Goal: Task Accomplishment & Management: Manage account settings

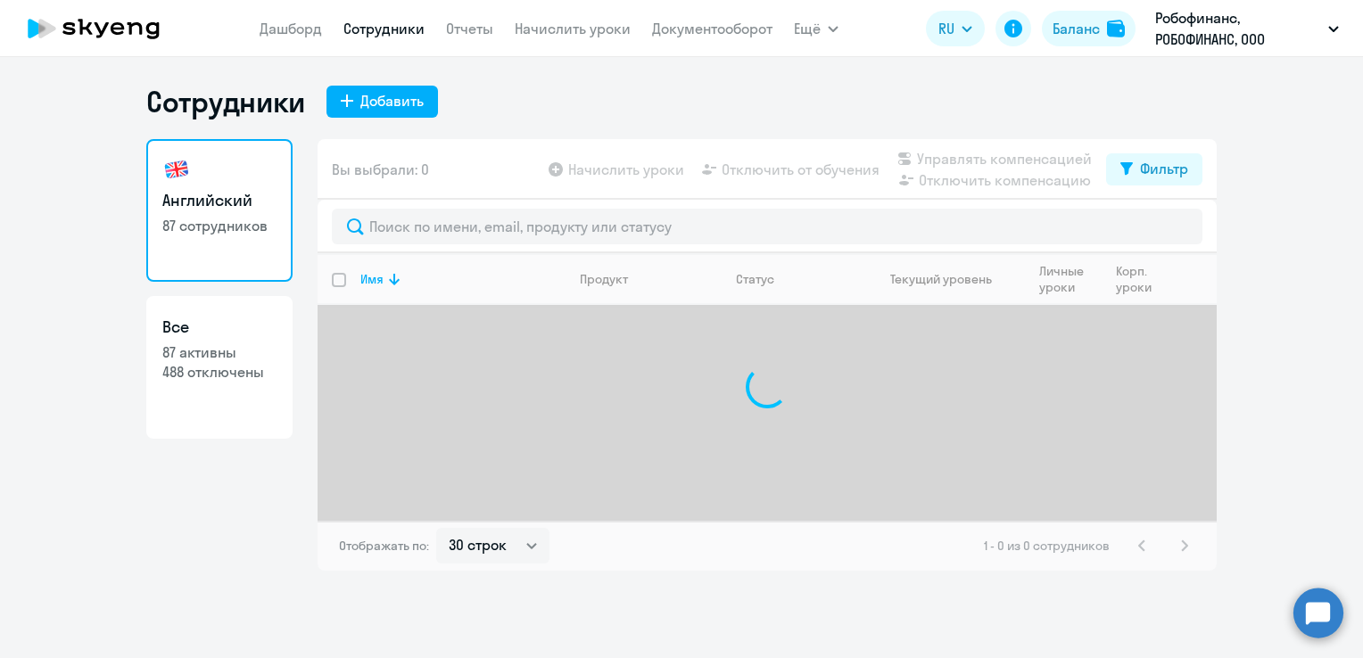
select select "30"
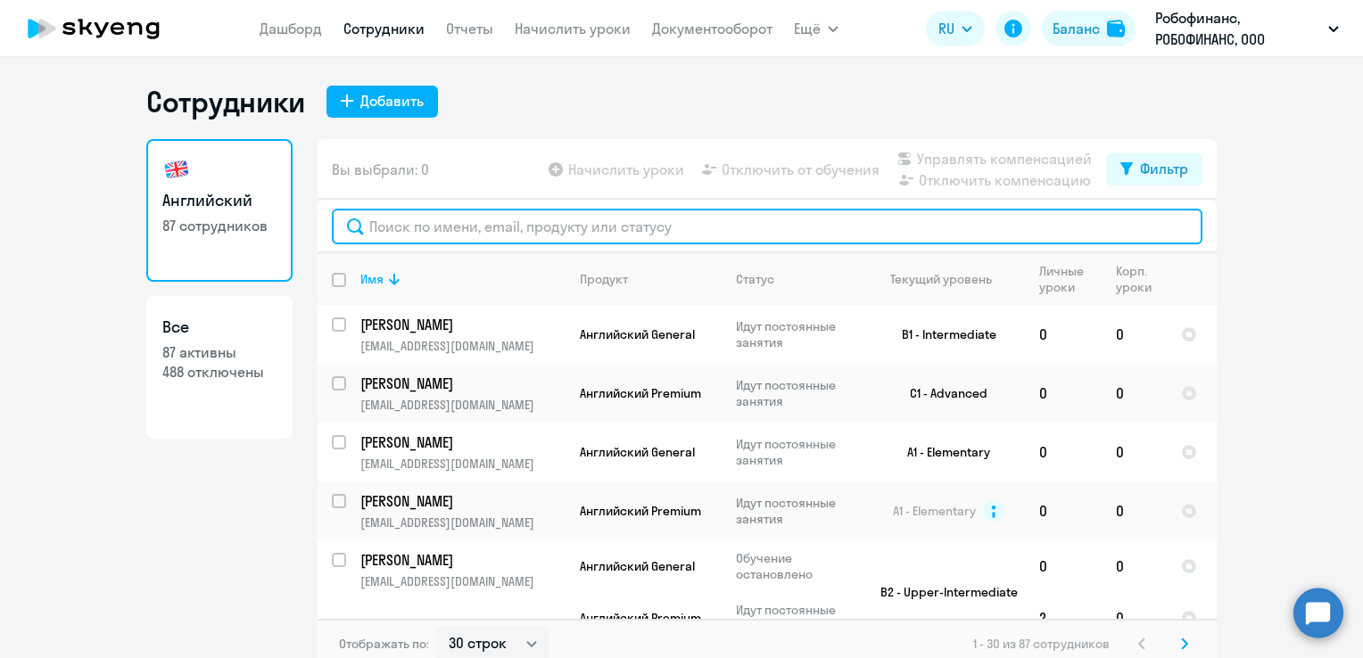
click at [473, 213] on input "text" at bounding box center [767, 227] width 871 height 36
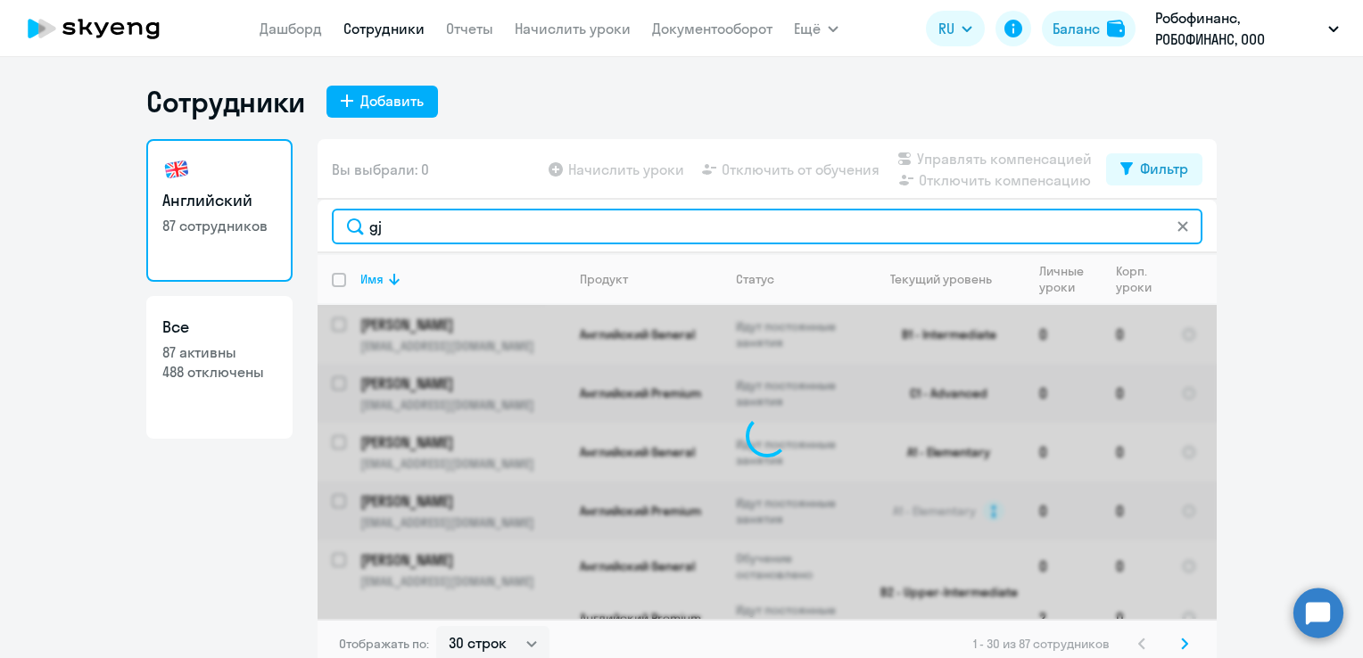
type input "g"
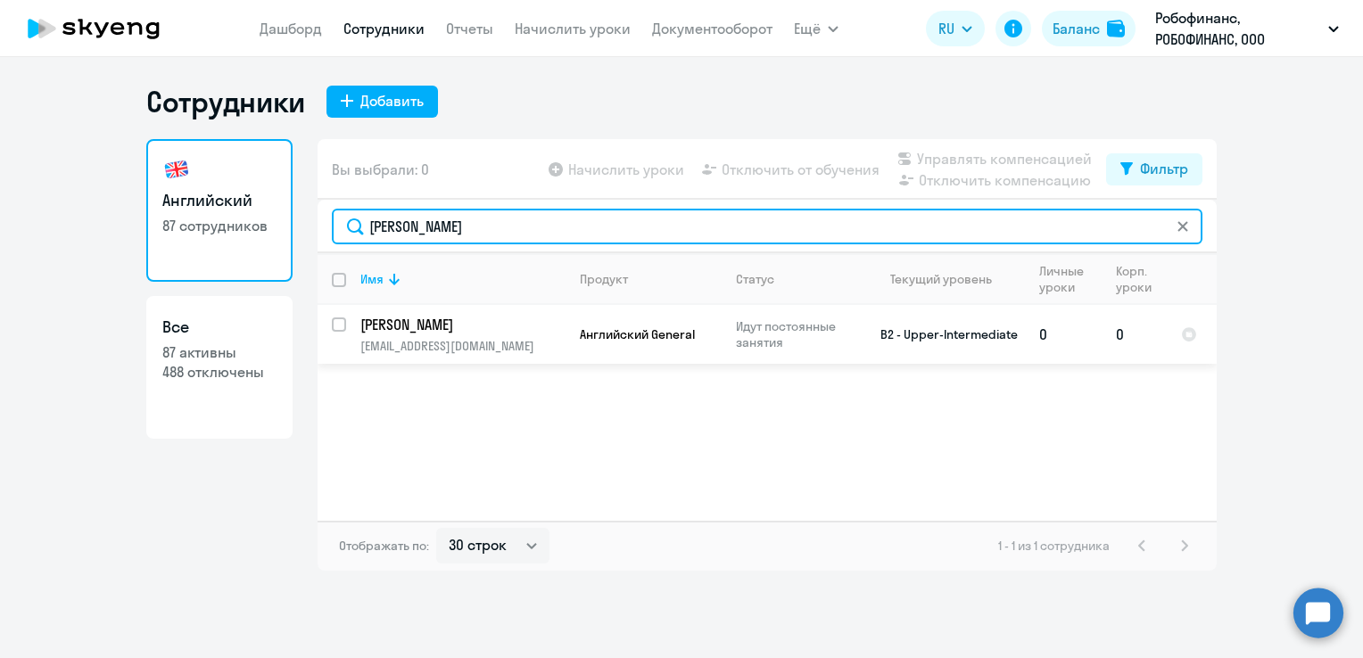
type input "[PERSON_NAME]"
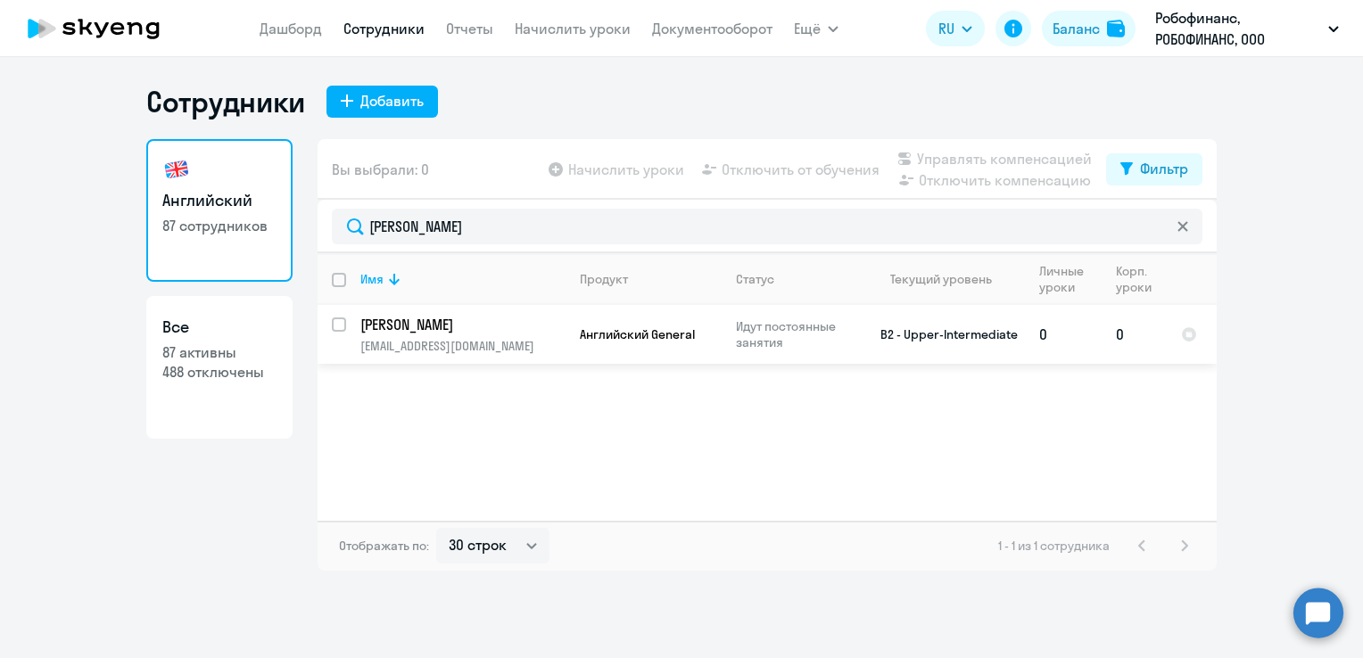
click at [339, 320] on input "select row 15264596" at bounding box center [350, 336] width 36 height 36
checkbox input "true"
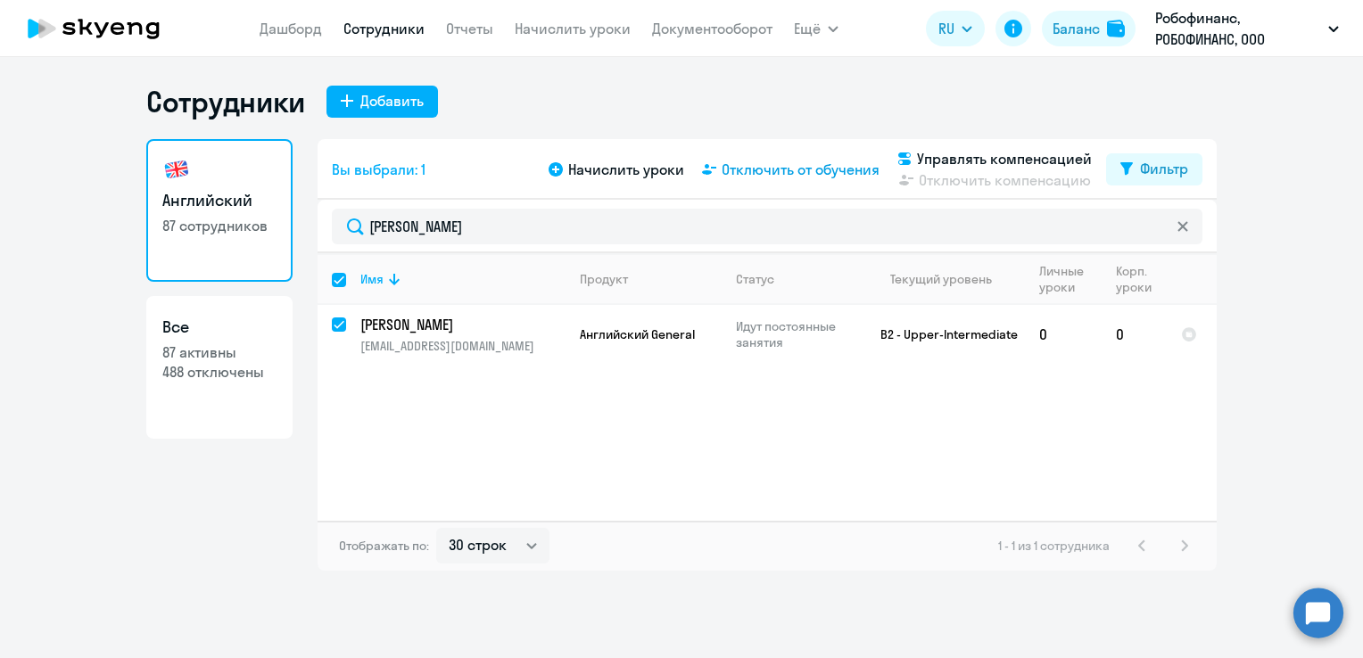
click at [771, 175] on span "Отключить от обучения" at bounding box center [801, 169] width 158 height 21
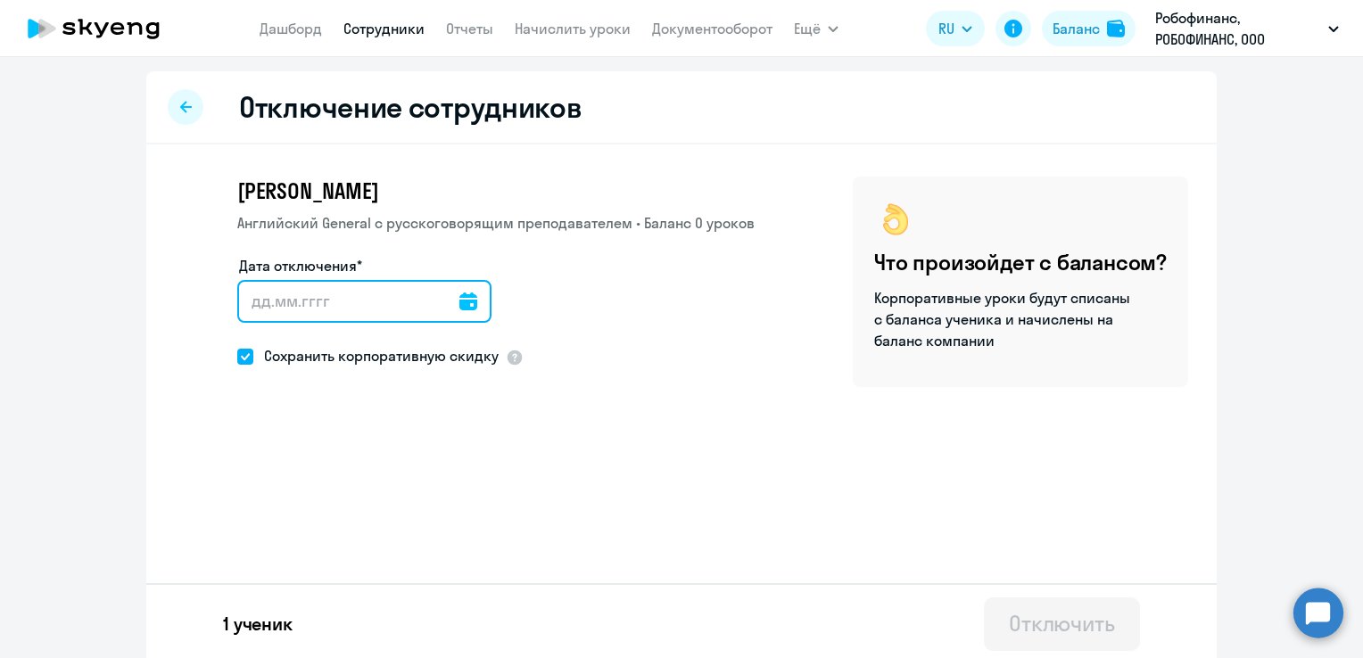
click at [335, 302] on input "Дата отключения*" at bounding box center [364, 301] width 254 height 43
click at [459, 302] on icon at bounding box center [468, 302] width 18 height 18
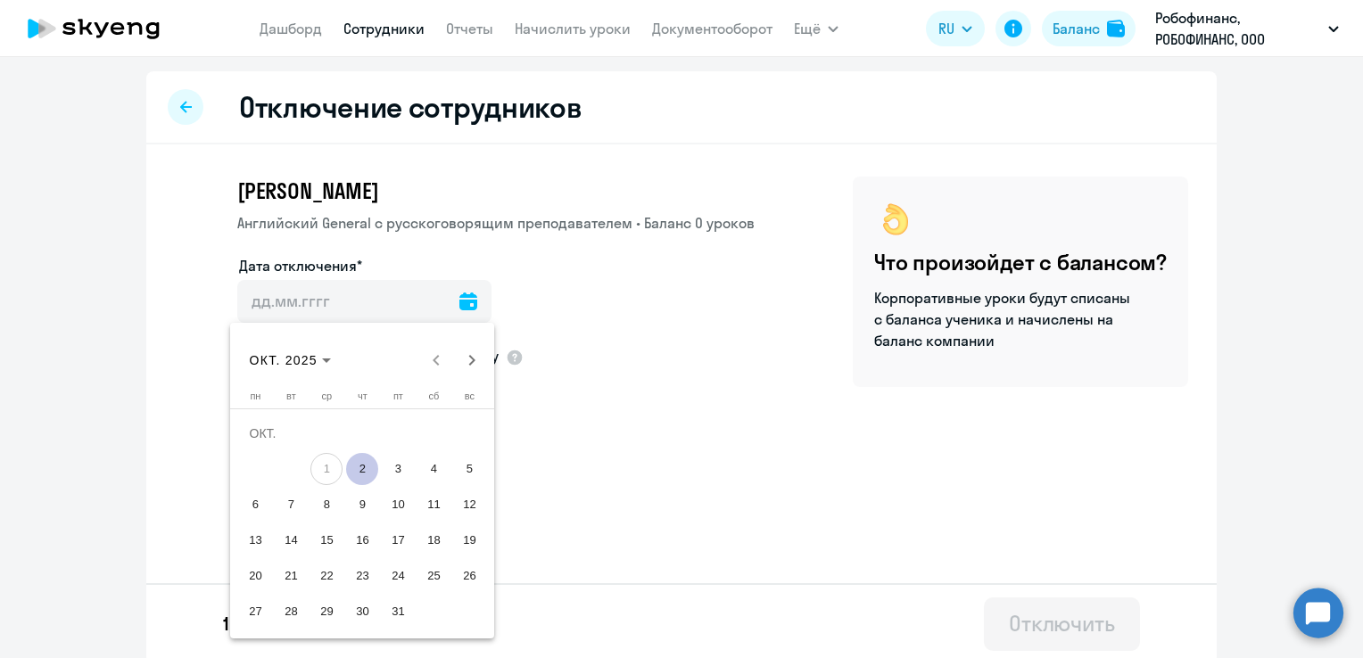
drag, startPoint x: 368, startPoint y: 466, endPoint x: 352, endPoint y: 461, distance: 17.5
click at [368, 467] on span "2" at bounding box center [362, 469] width 32 height 32
type input "[DATE]"
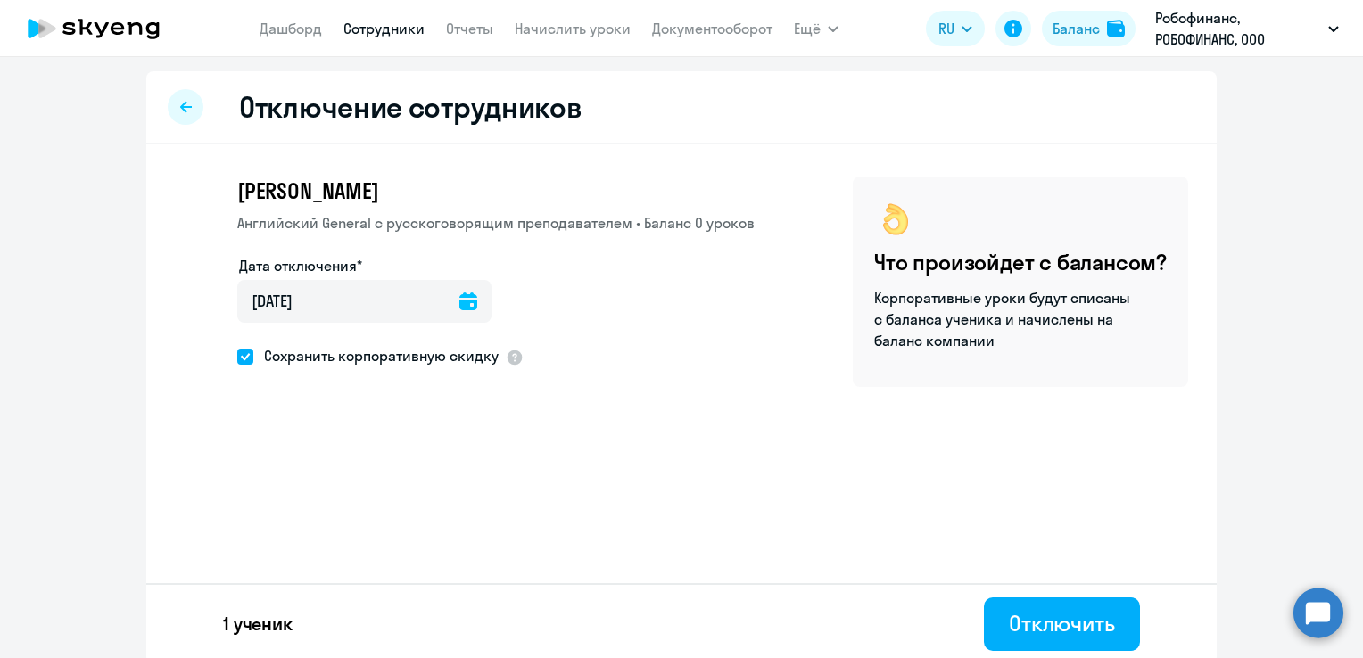
click at [238, 362] on span at bounding box center [245, 357] width 16 height 16
click at [237, 357] on input "Сохранить корпоративную скидку" at bounding box center [236, 356] width 1 height 1
checkbox input "false"
click at [1074, 616] on div "Отключить" at bounding box center [1062, 623] width 106 height 29
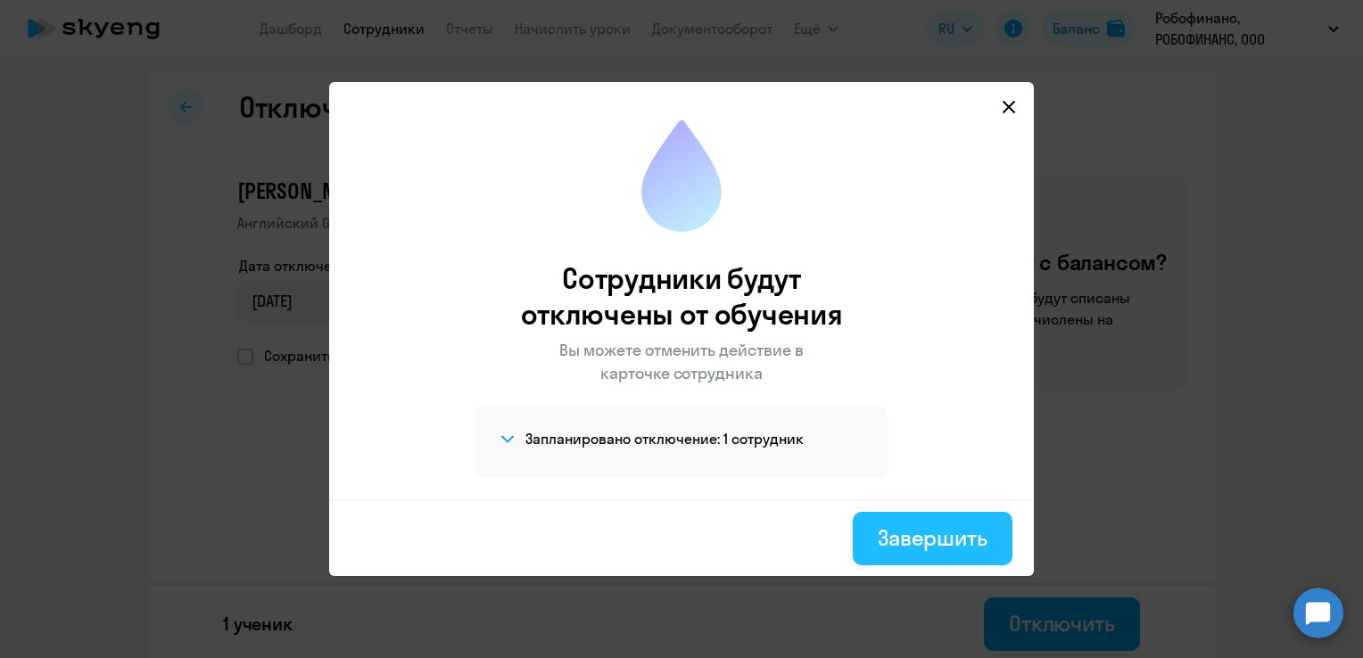
click at [939, 527] on div "Завершить" at bounding box center [933, 538] width 110 height 29
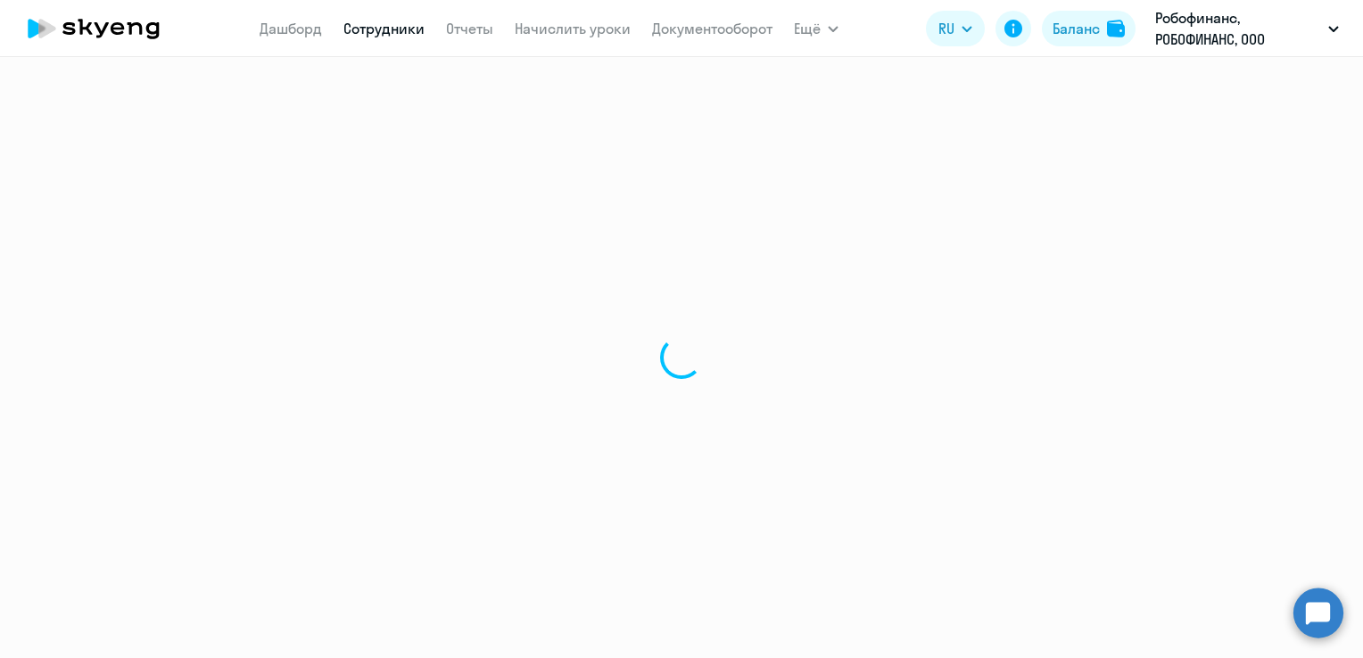
select select "30"
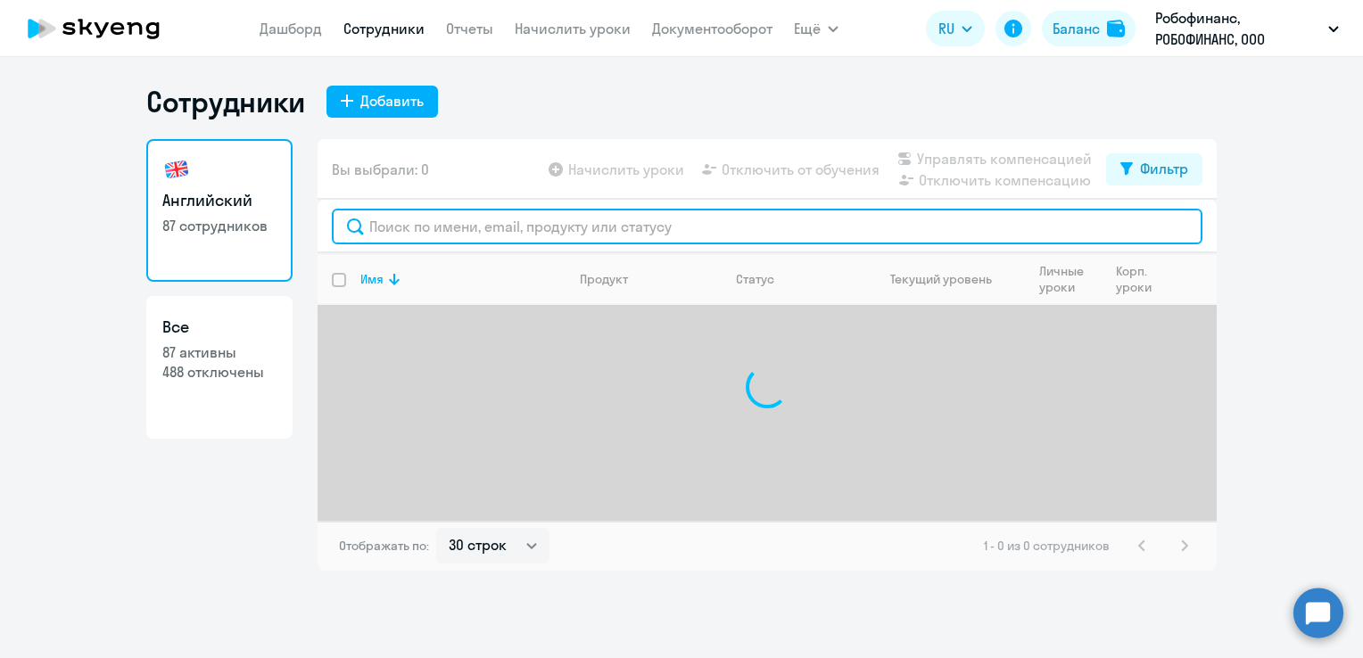
click at [431, 231] on input "text" at bounding box center [767, 227] width 871 height 36
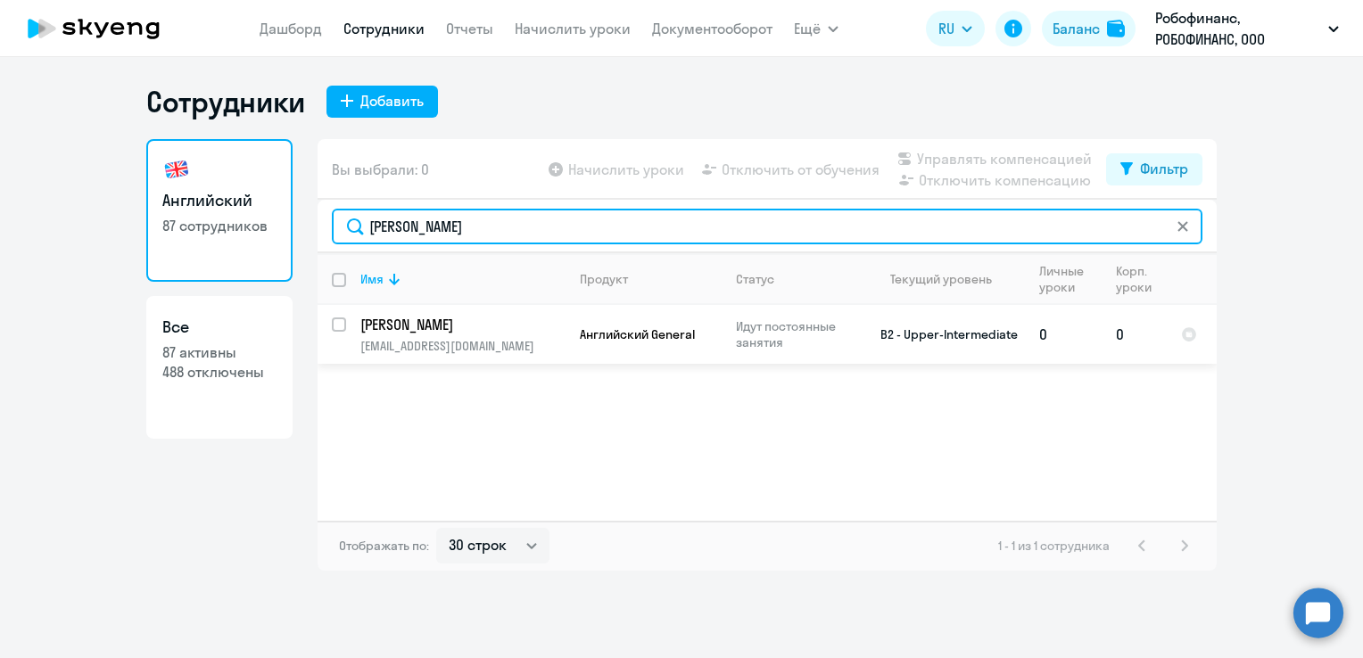
type input "[PERSON_NAME]"
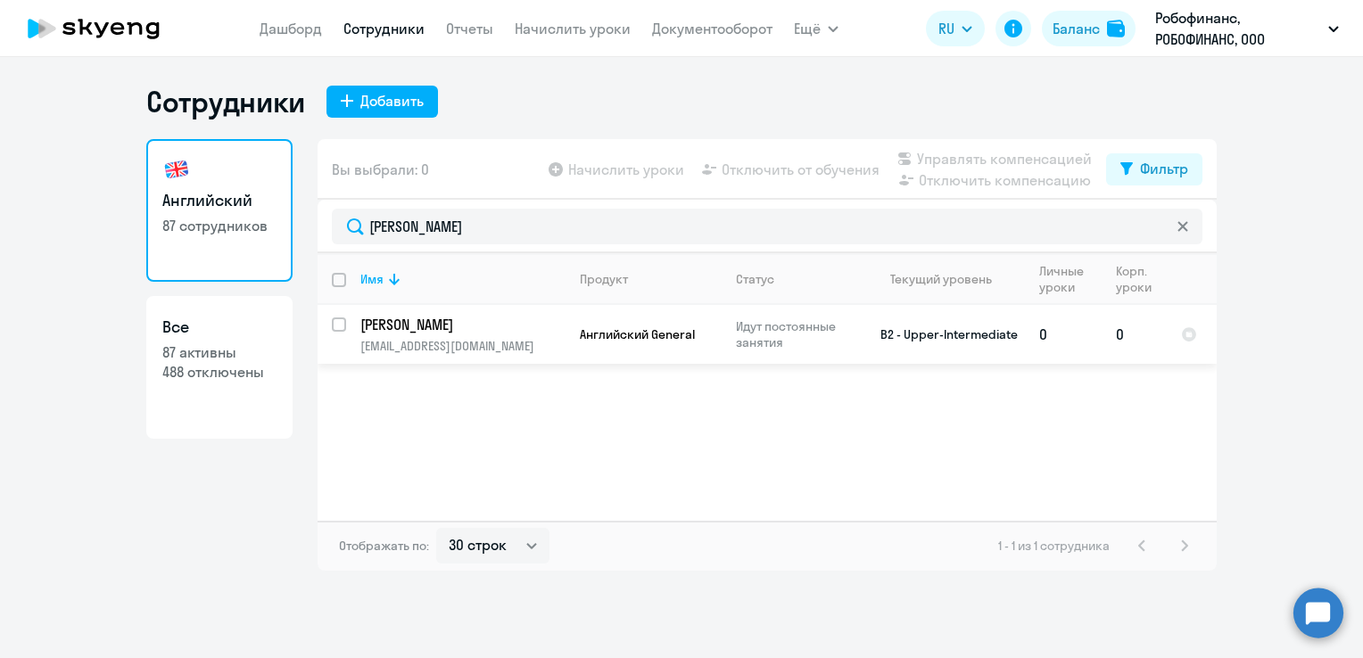
click at [341, 330] on input "select row 5324456" at bounding box center [350, 336] width 36 height 36
checkbox input "true"
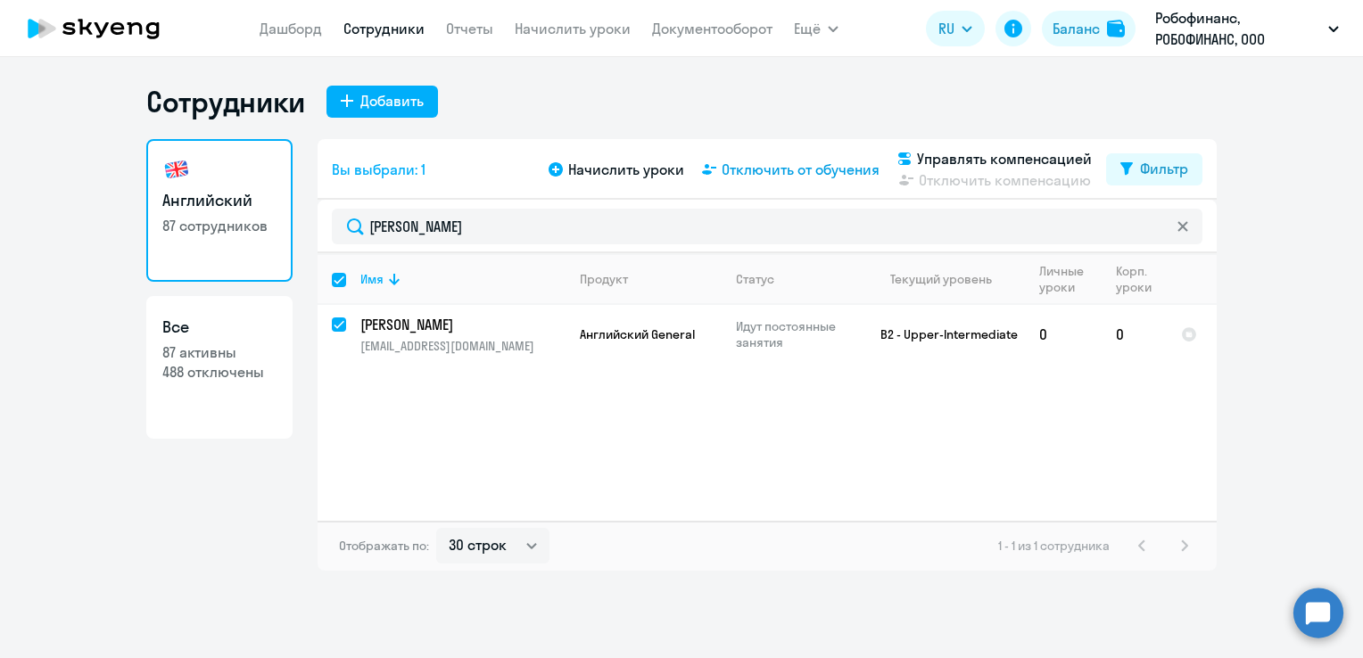
click at [765, 177] on span "Отключить от обучения" at bounding box center [801, 169] width 158 height 21
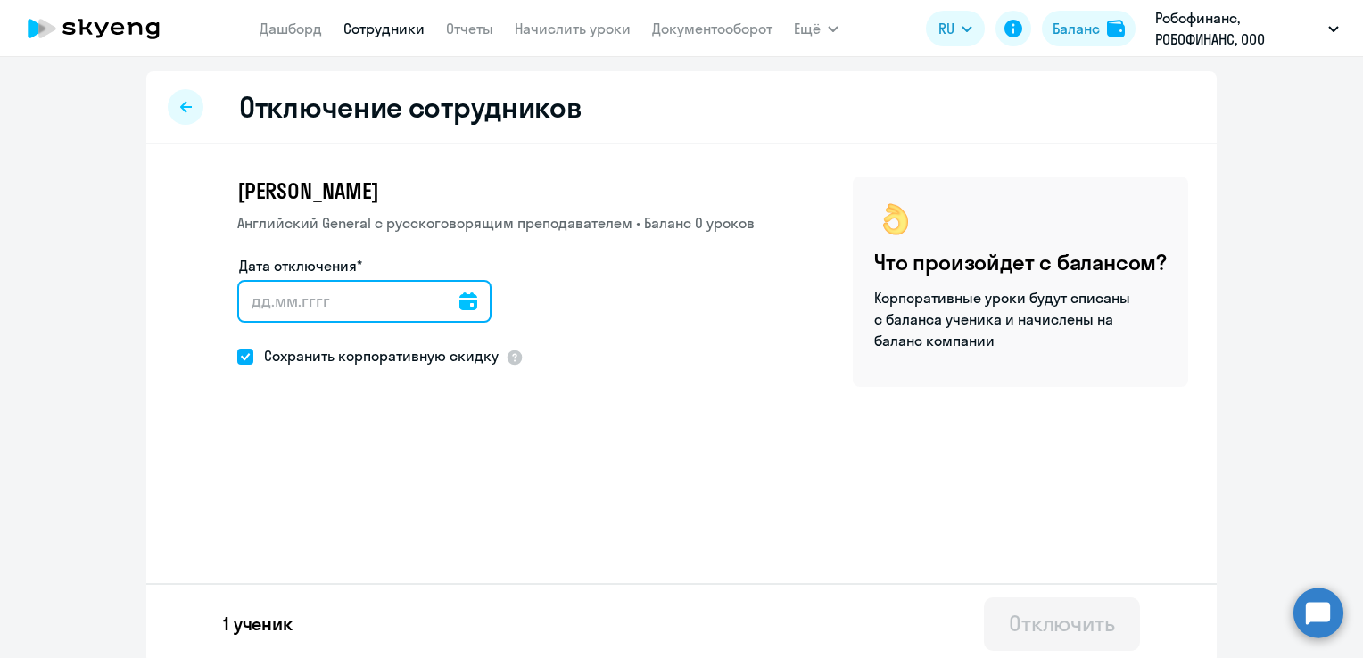
click at [431, 299] on input "Дата отключения*" at bounding box center [364, 301] width 254 height 43
click at [459, 300] on icon at bounding box center [468, 302] width 18 height 18
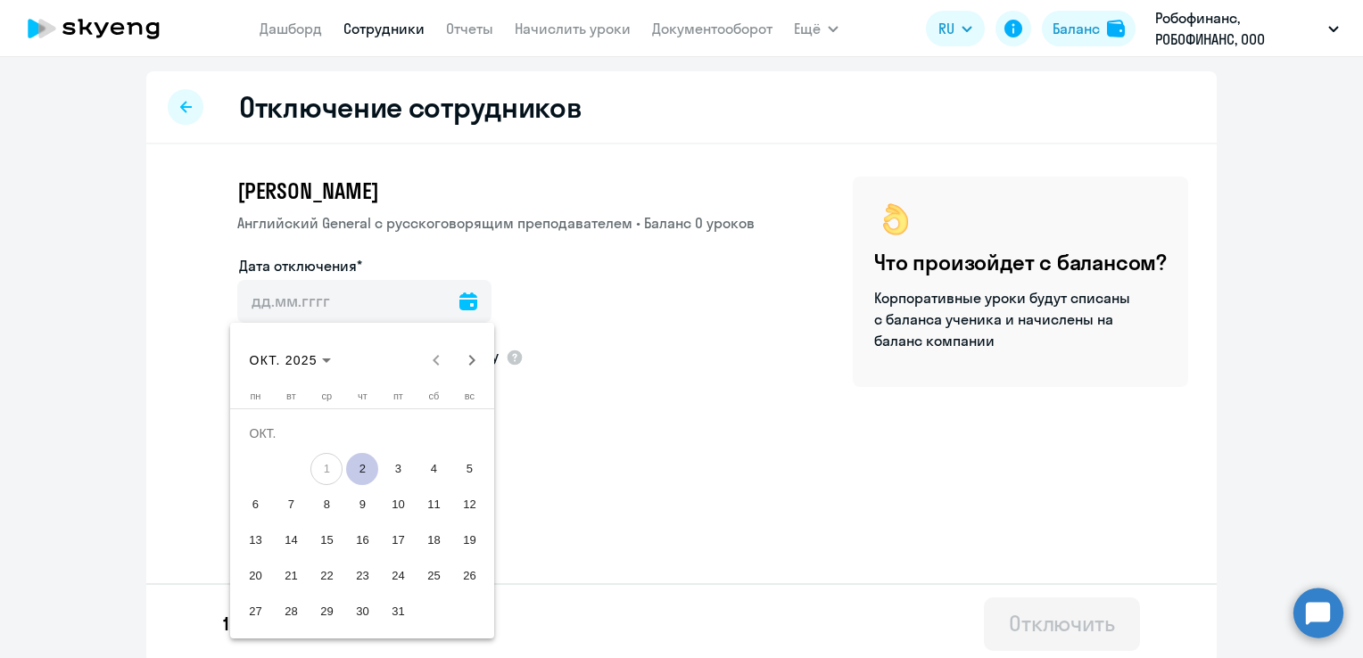
click at [365, 468] on span "2" at bounding box center [362, 469] width 32 height 32
type input "[DATE]"
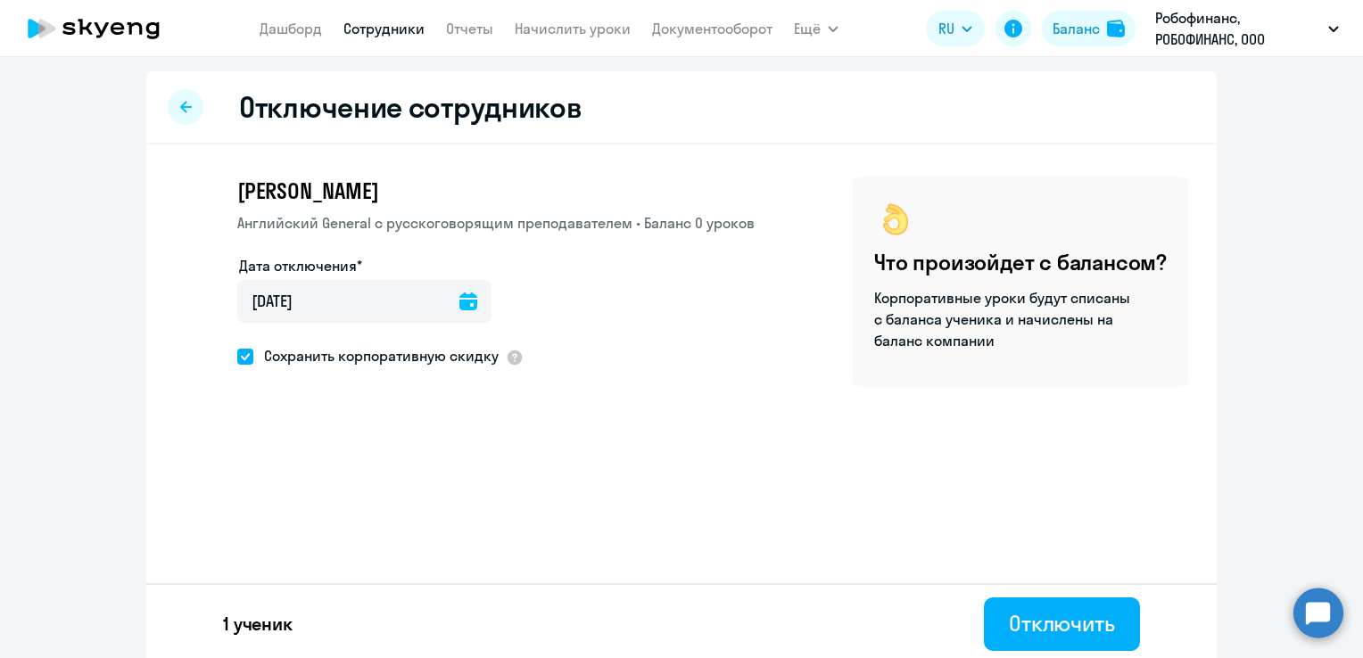
click at [253, 362] on span "Сохранить корпоративную скидку" at bounding box center [375, 355] width 245 height 21
click at [237, 357] on input "Сохранить корпоративную скидку" at bounding box center [236, 356] width 1 height 1
checkbox input "false"
click at [1071, 613] on div "Отключить" at bounding box center [1062, 623] width 106 height 29
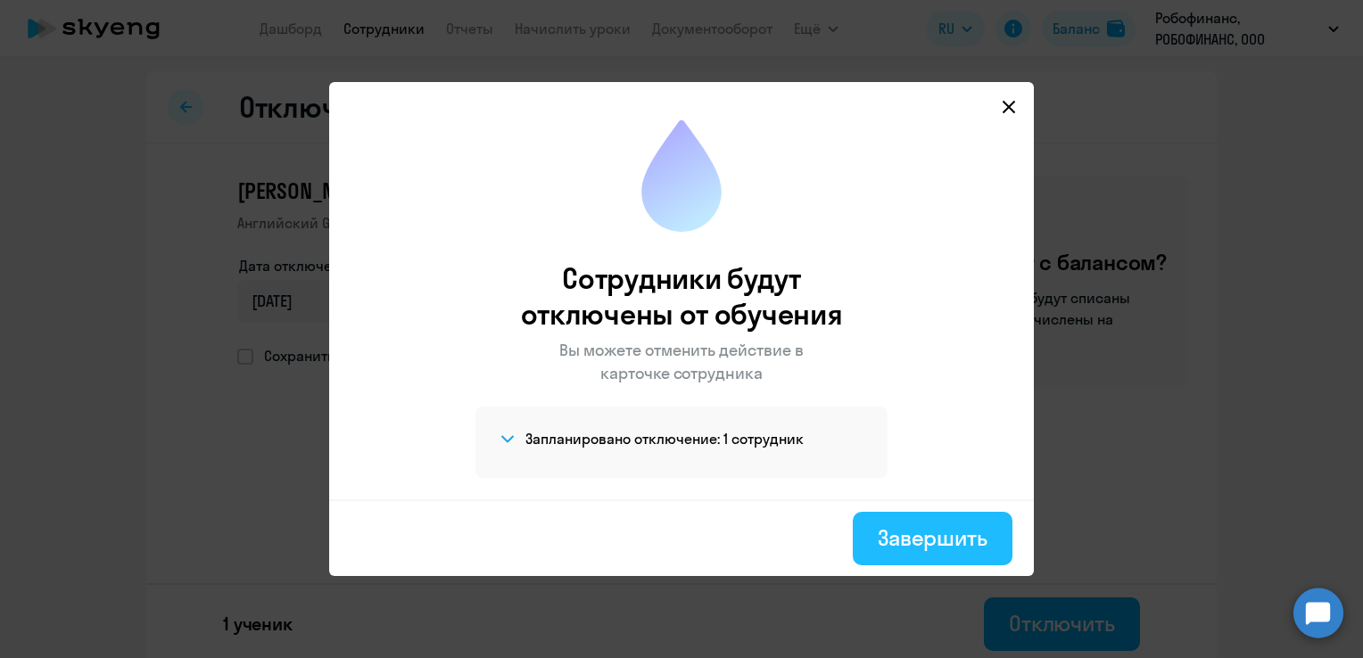
click at [926, 525] on div "Завершить" at bounding box center [933, 538] width 110 height 29
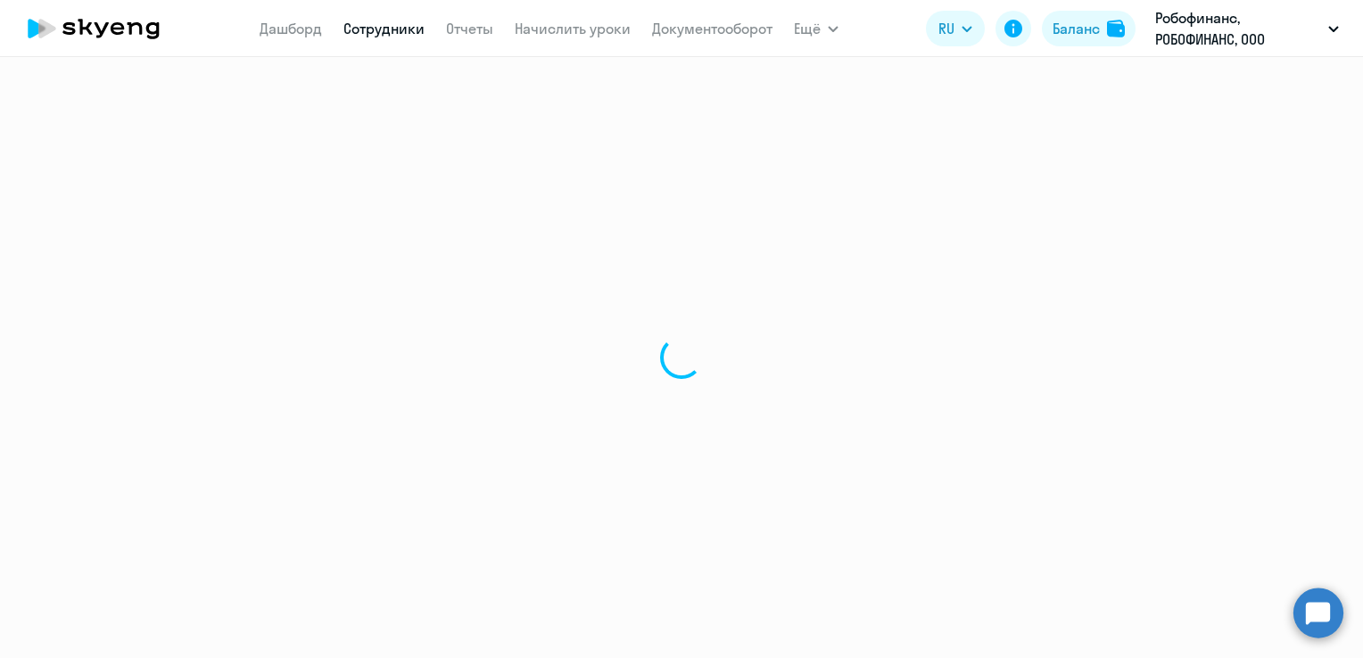
select select "30"
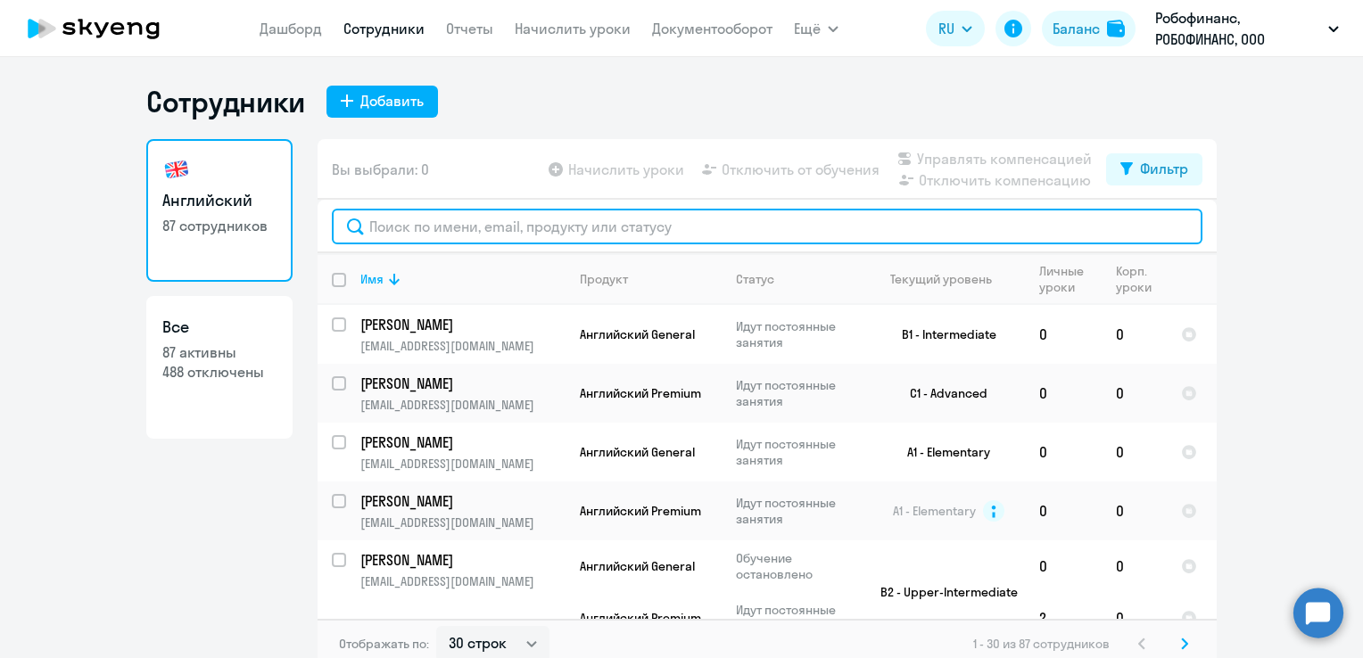
click at [433, 224] on input "text" at bounding box center [767, 227] width 871 height 36
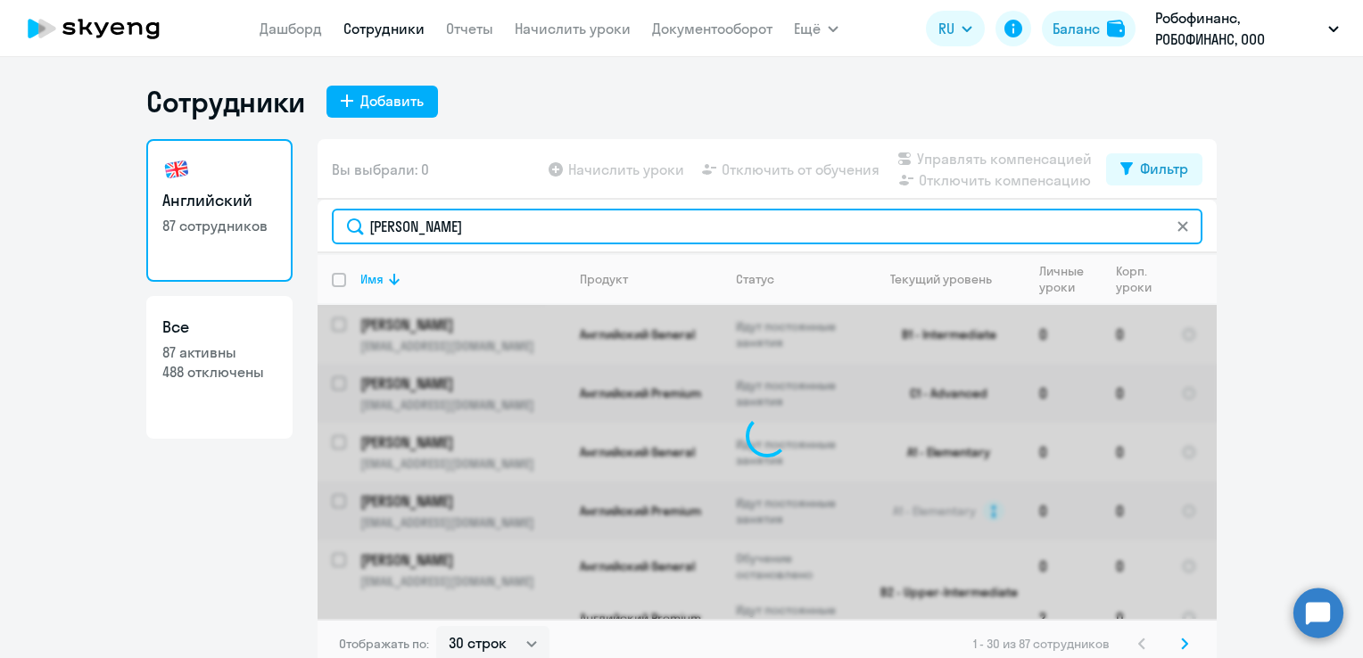
type input "[PERSON_NAME]"
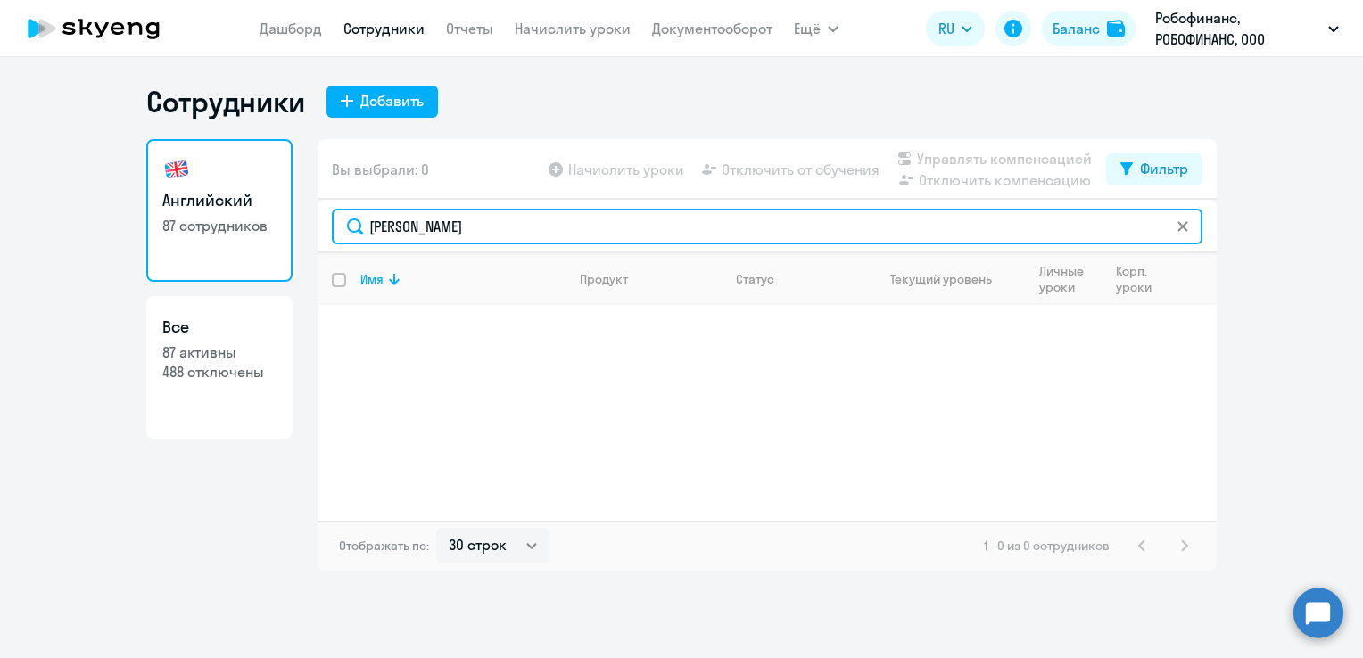
drag, startPoint x: 455, startPoint y: 230, endPoint x: 312, endPoint y: 222, distance: 143.0
click at [312, 222] on div "Английский 87 сотрудников Все 87 активны 488 отключены Вы выбрали: 0 Начислить …" at bounding box center [681, 355] width 1071 height 432
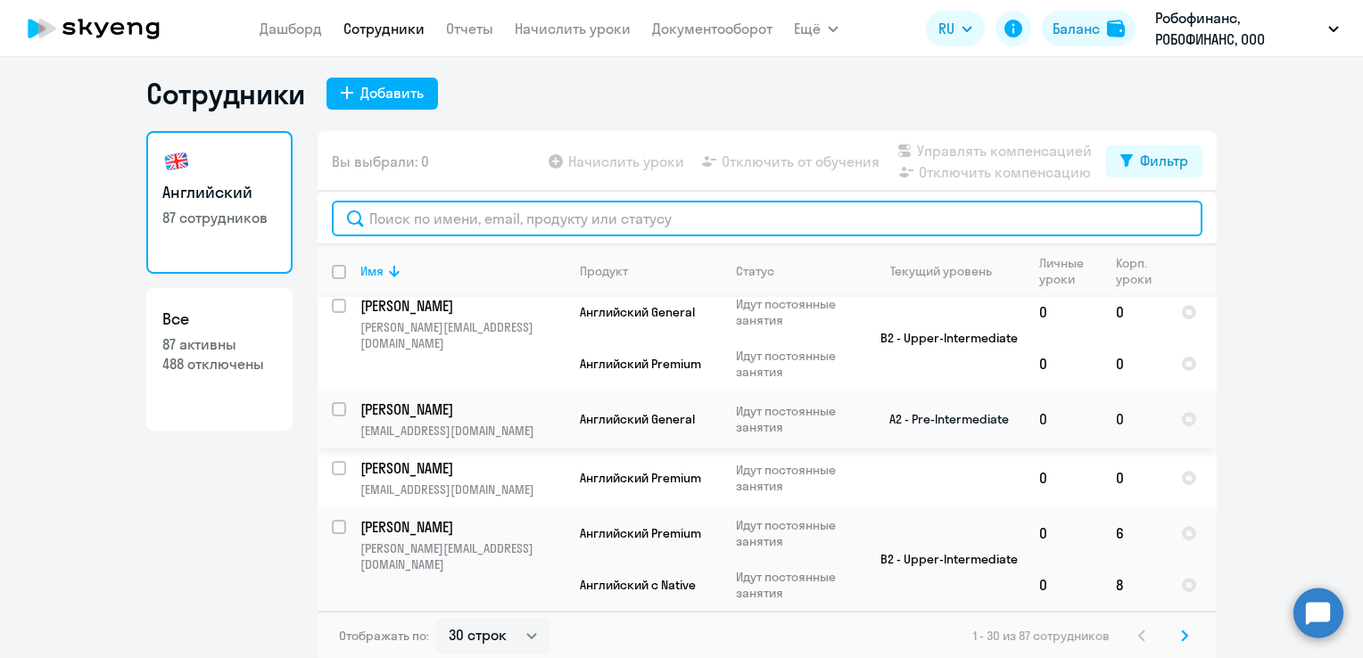
scroll to position [11, 0]
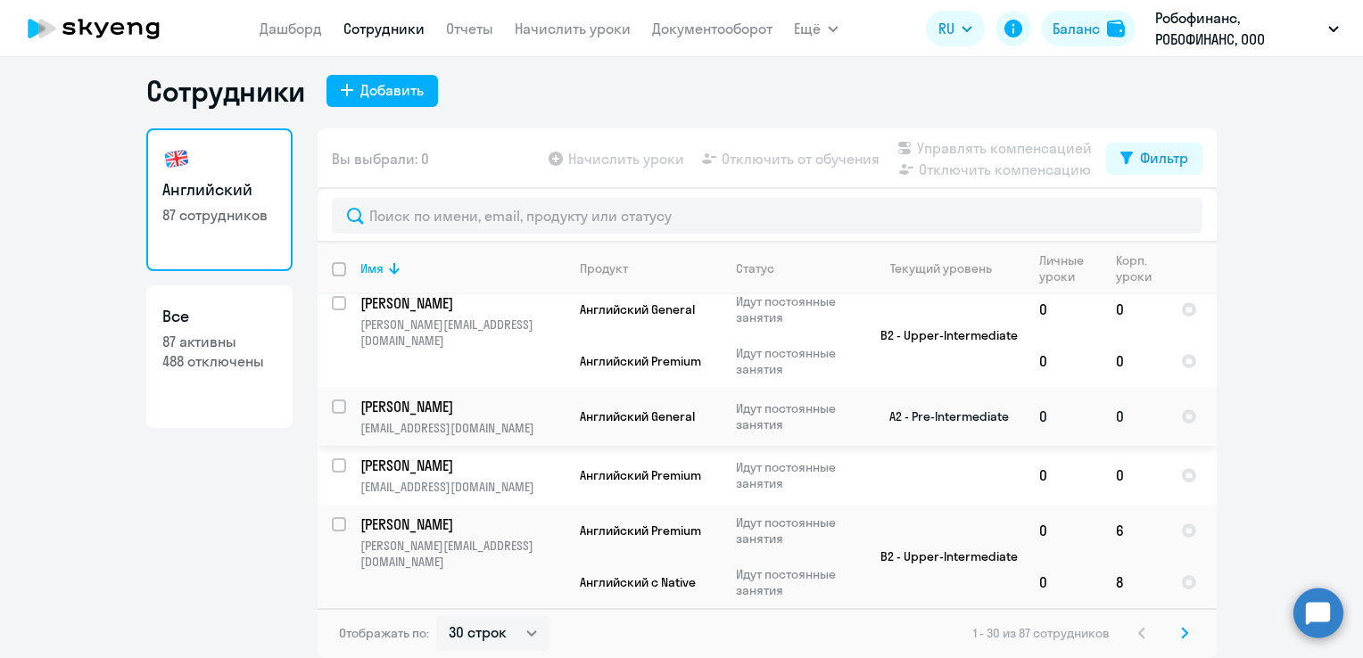
click at [334, 407] on input "select row 20282183" at bounding box center [350, 418] width 36 height 36
checkbox input "true"
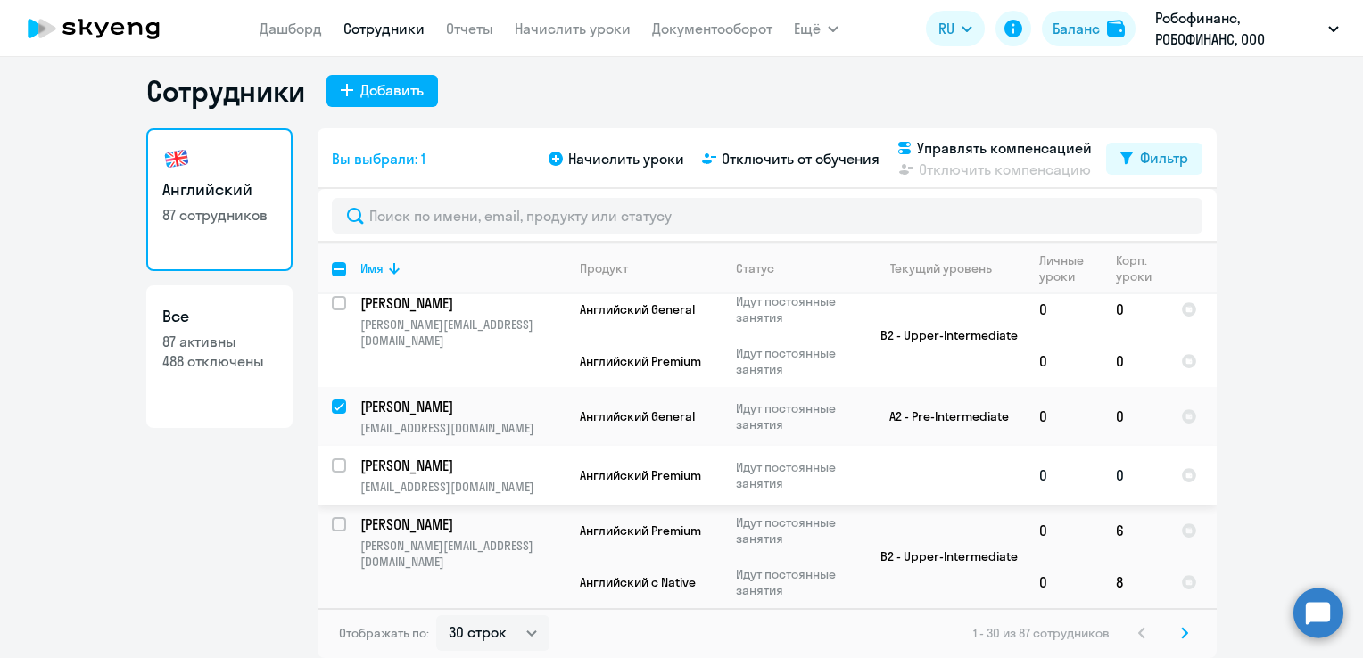
click at [332, 459] on input "select row 17783227" at bounding box center [350, 477] width 36 height 36
checkbox input "true"
click at [758, 161] on span "Отключить от обучения" at bounding box center [801, 158] width 158 height 21
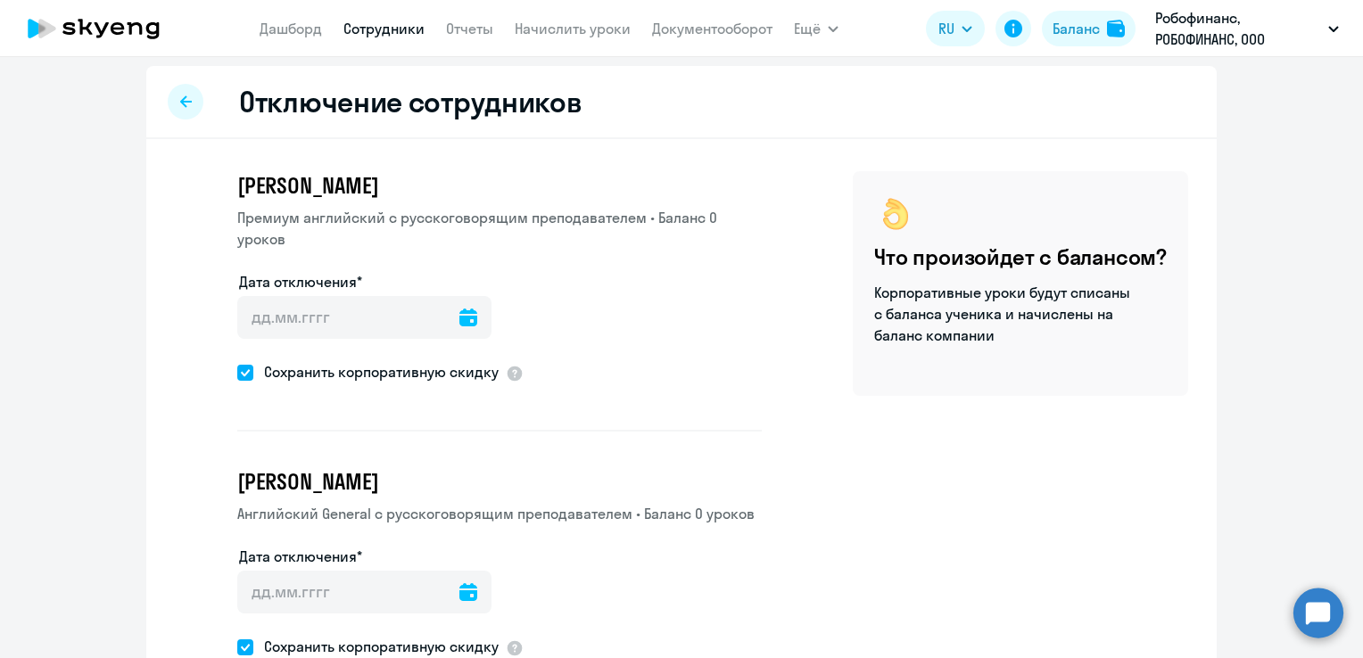
click at [459, 317] on icon at bounding box center [468, 318] width 18 height 18
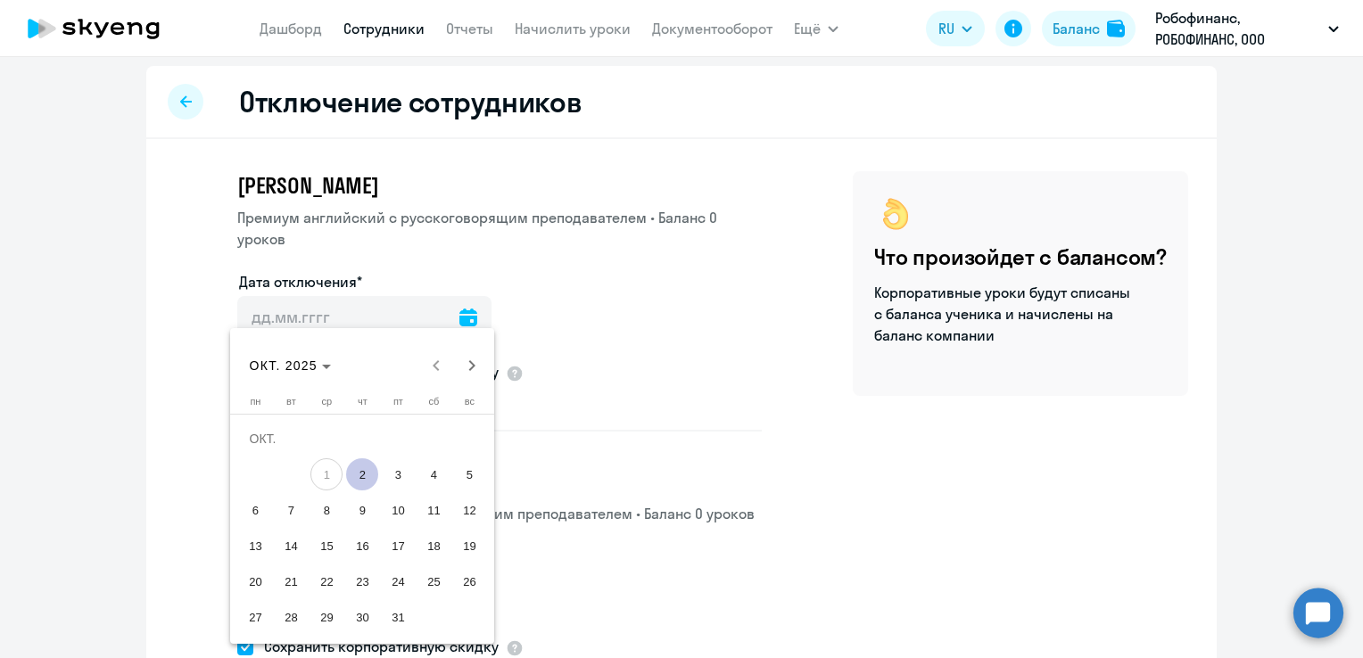
click at [364, 467] on span "2" at bounding box center [362, 475] width 32 height 32
type input "[DATE]"
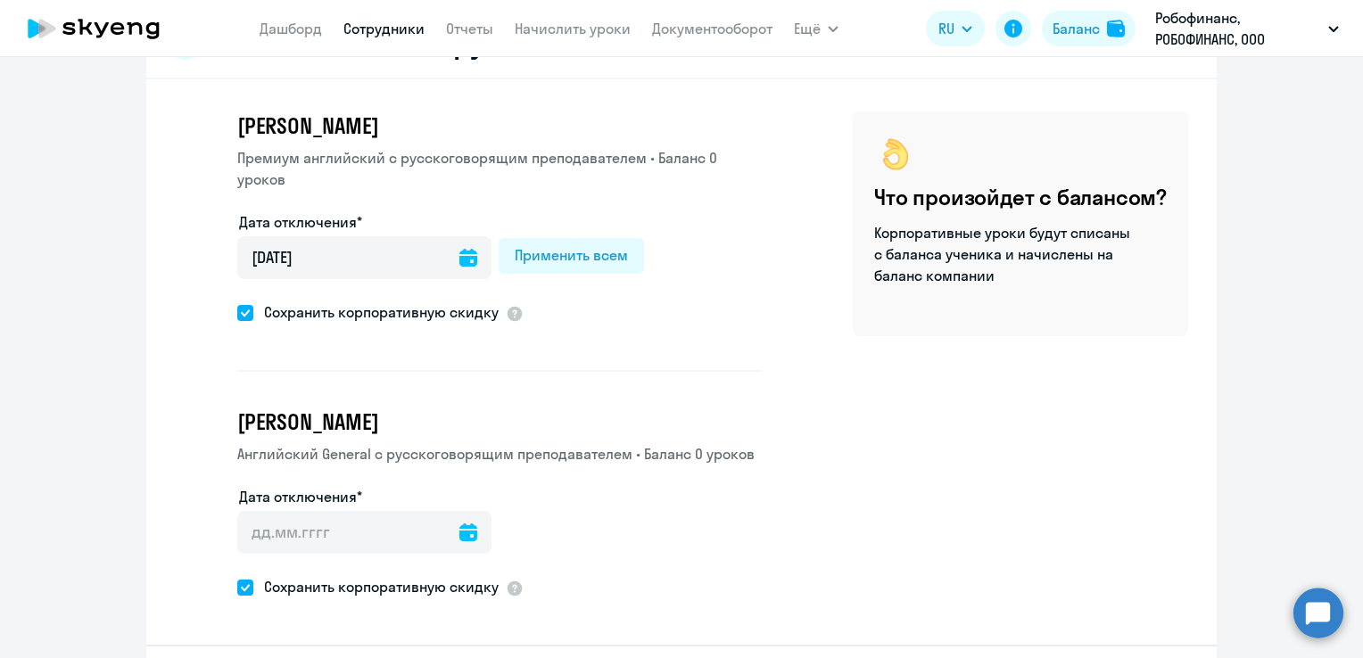
scroll to position [128, 0]
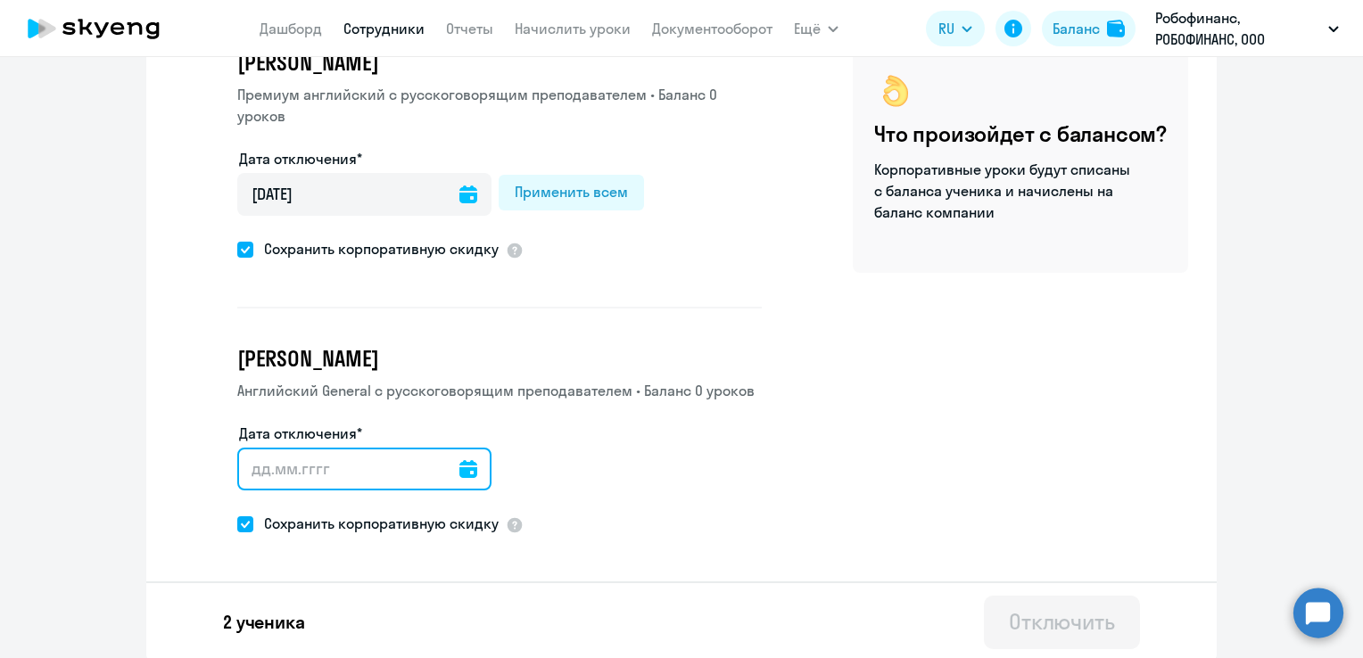
click at [461, 466] on div at bounding box center [364, 469] width 254 height 43
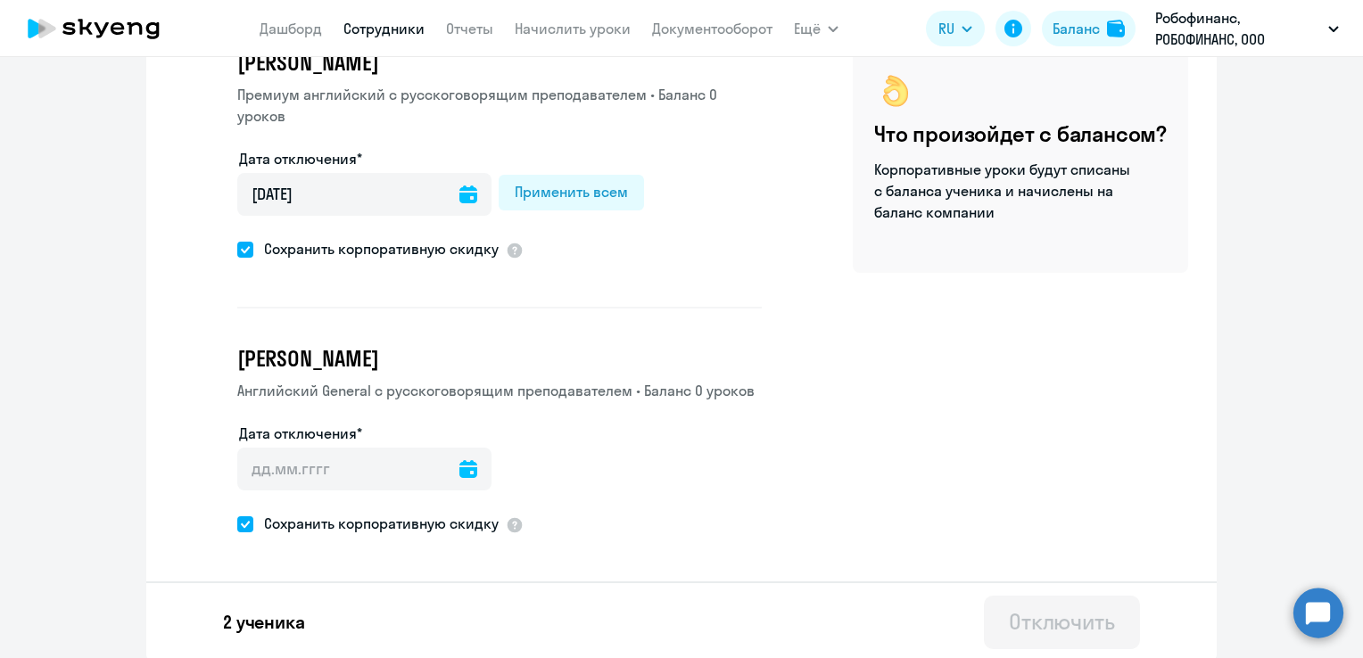
click at [459, 472] on icon at bounding box center [468, 469] width 18 height 18
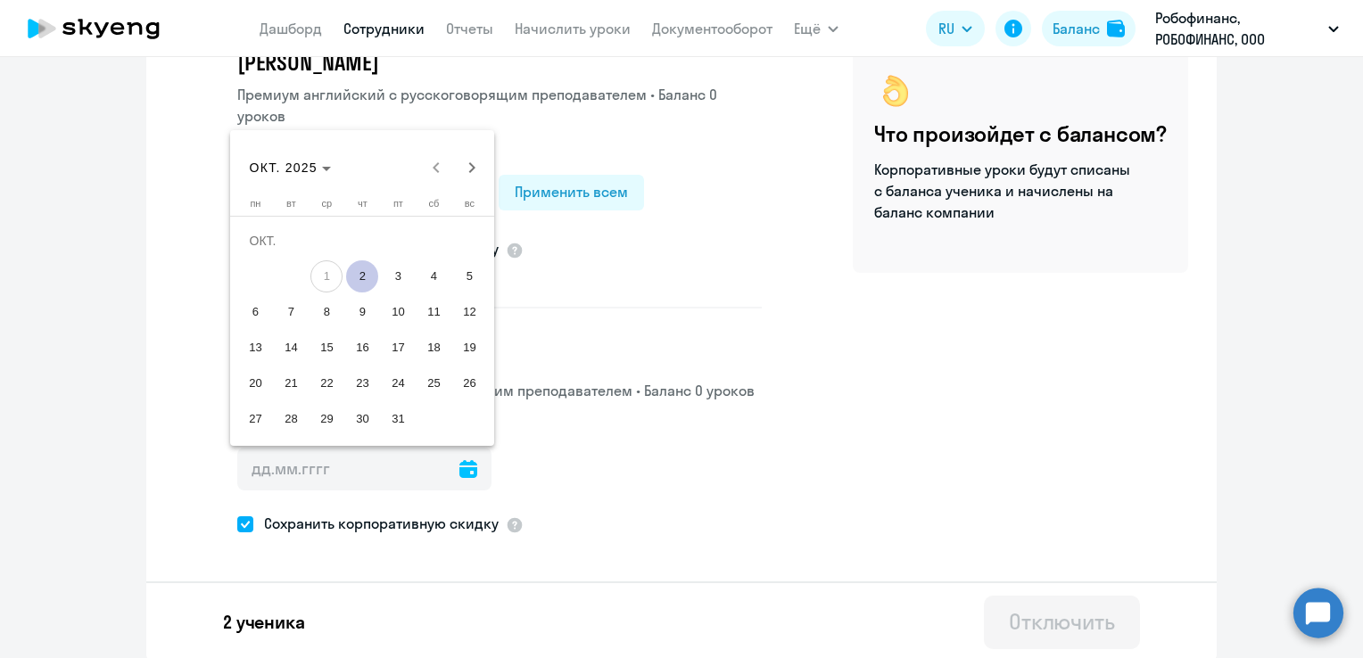
click at [360, 278] on span "2" at bounding box center [362, 277] width 32 height 32
type input "[DATE]"
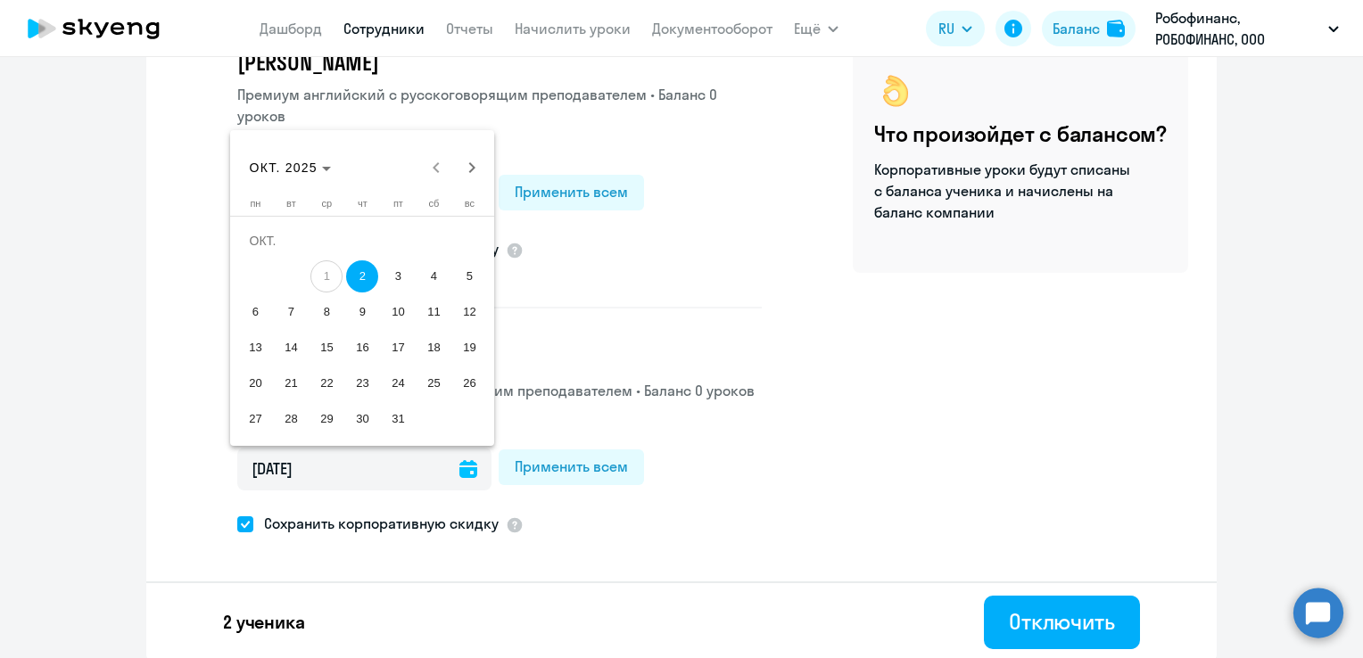
type input "[DATE]"
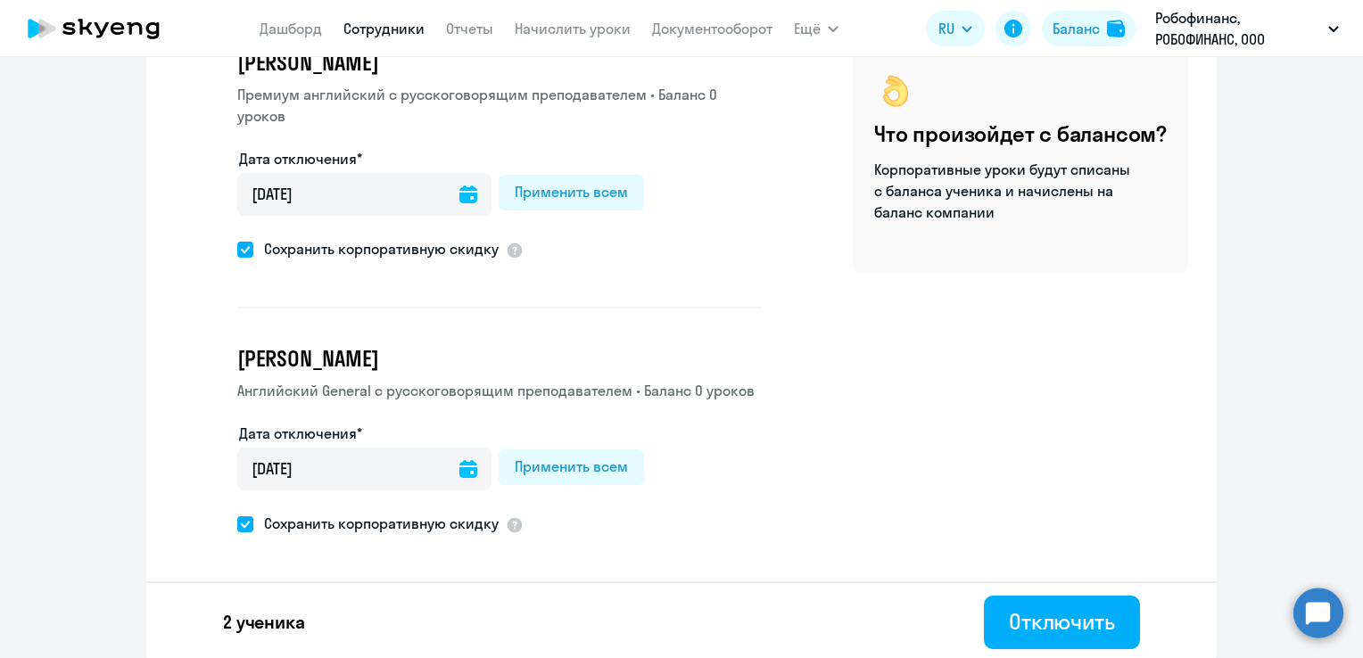
click at [239, 522] on span at bounding box center [245, 525] width 16 height 16
click at [237, 524] on input "Сохранить корпоративную скидку" at bounding box center [236, 524] width 1 height 1
checkbox input "false"
click at [239, 248] on span at bounding box center [245, 250] width 16 height 16
click at [237, 249] on input "Сохранить корпоративную скидку" at bounding box center [236, 249] width 1 height 1
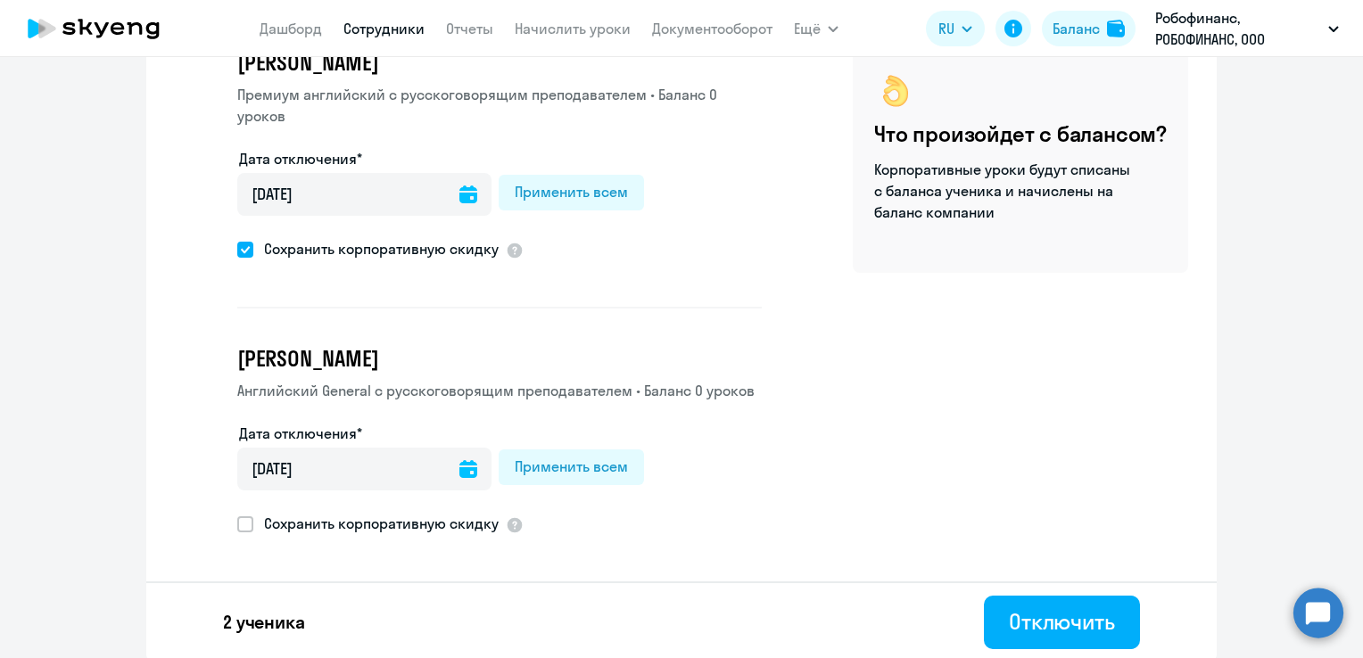
checkbox input "false"
click at [1019, 619] on div "Отключить" at bounding box center [1062, 622] width 106 height 29
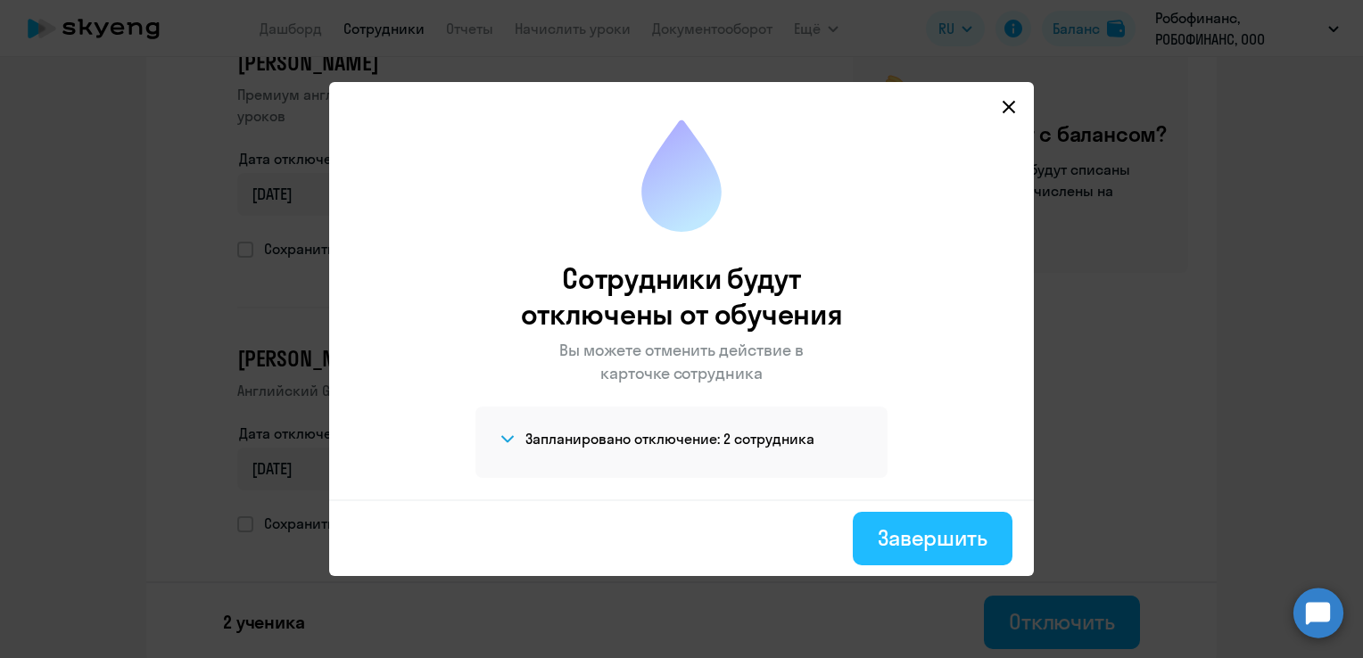
click at [936, 517] on button "Завершить" at bounding box center [933, 539] width 160 height 54
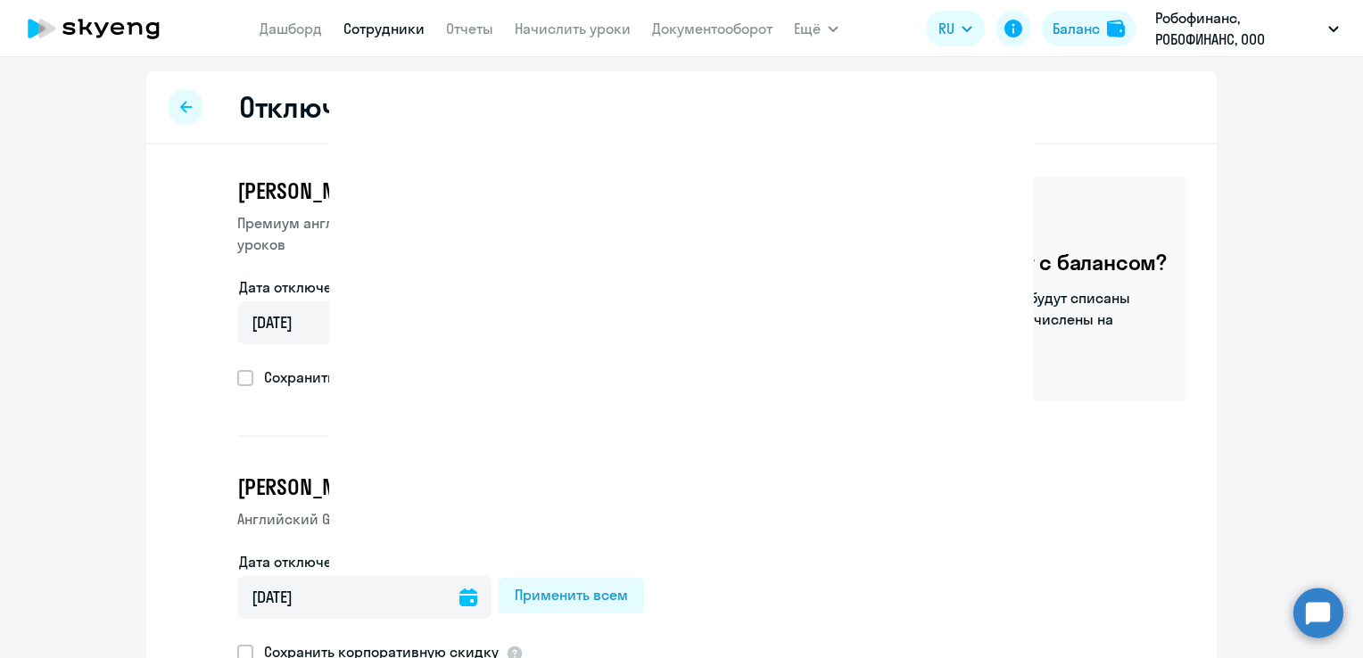
select select "30"
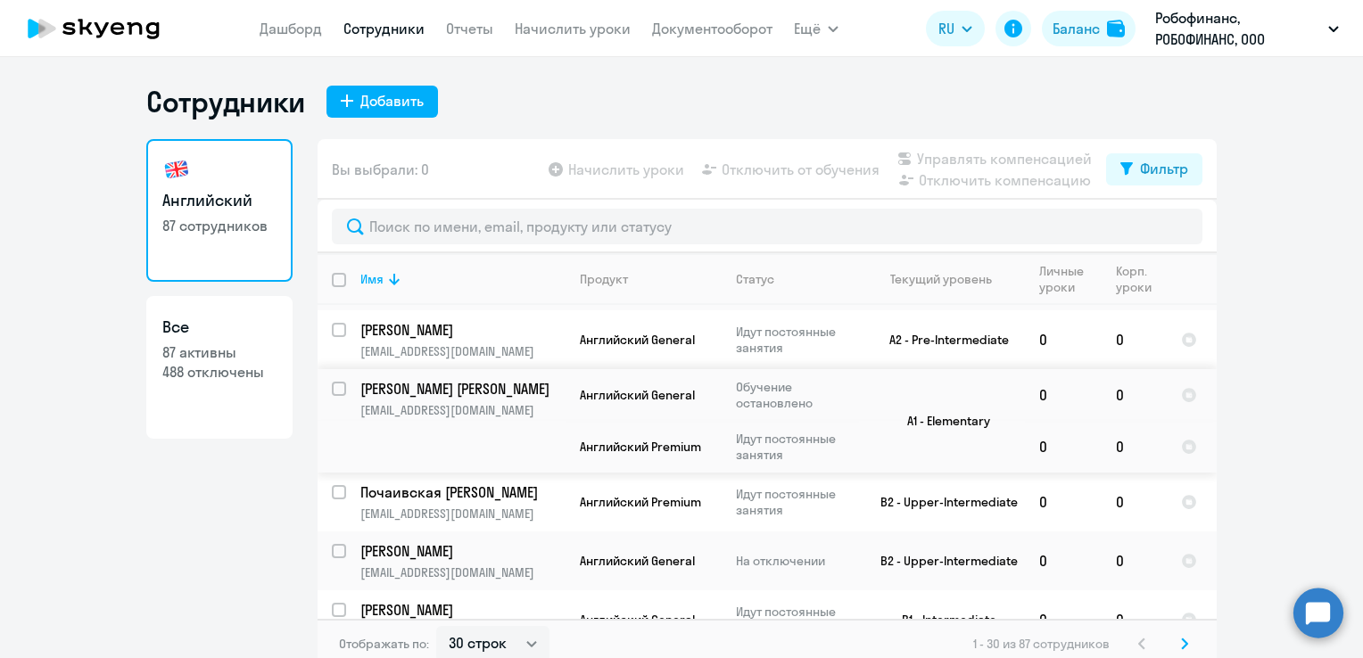
scroll to position [1249, 0]
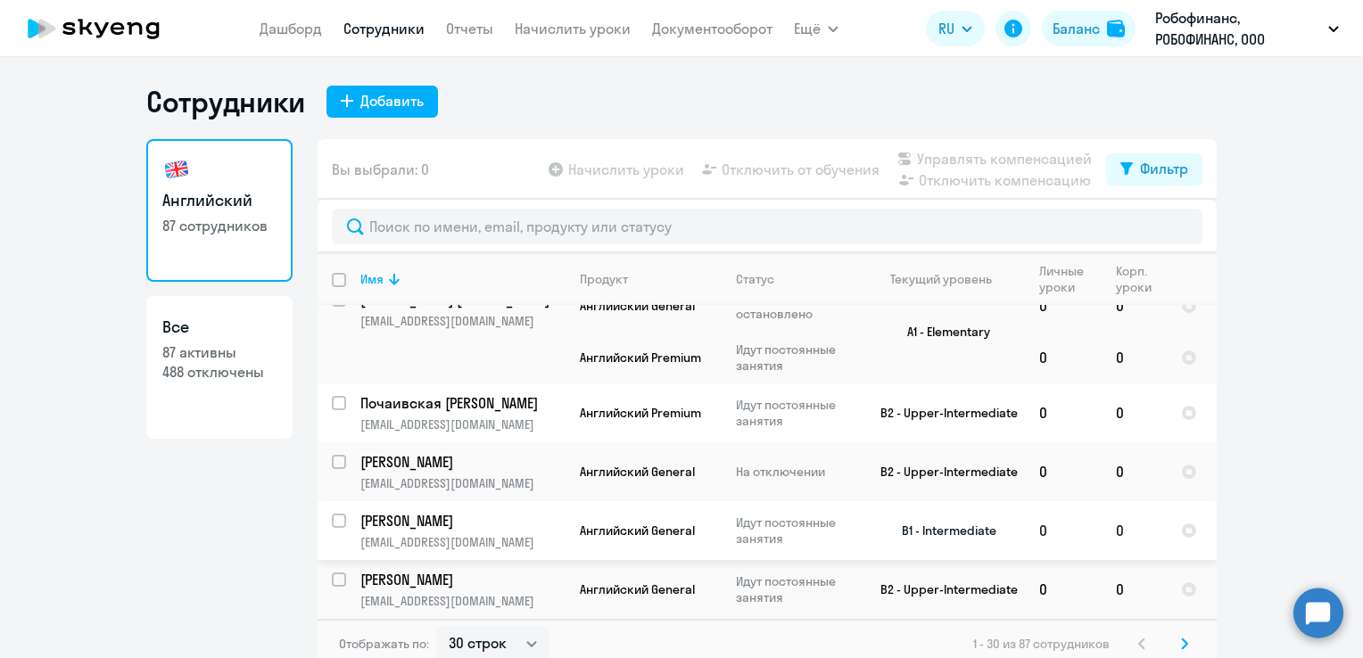
click at [332, 515] on input "select row 21237574" at bounding box center [350, 532] width 36 height 36
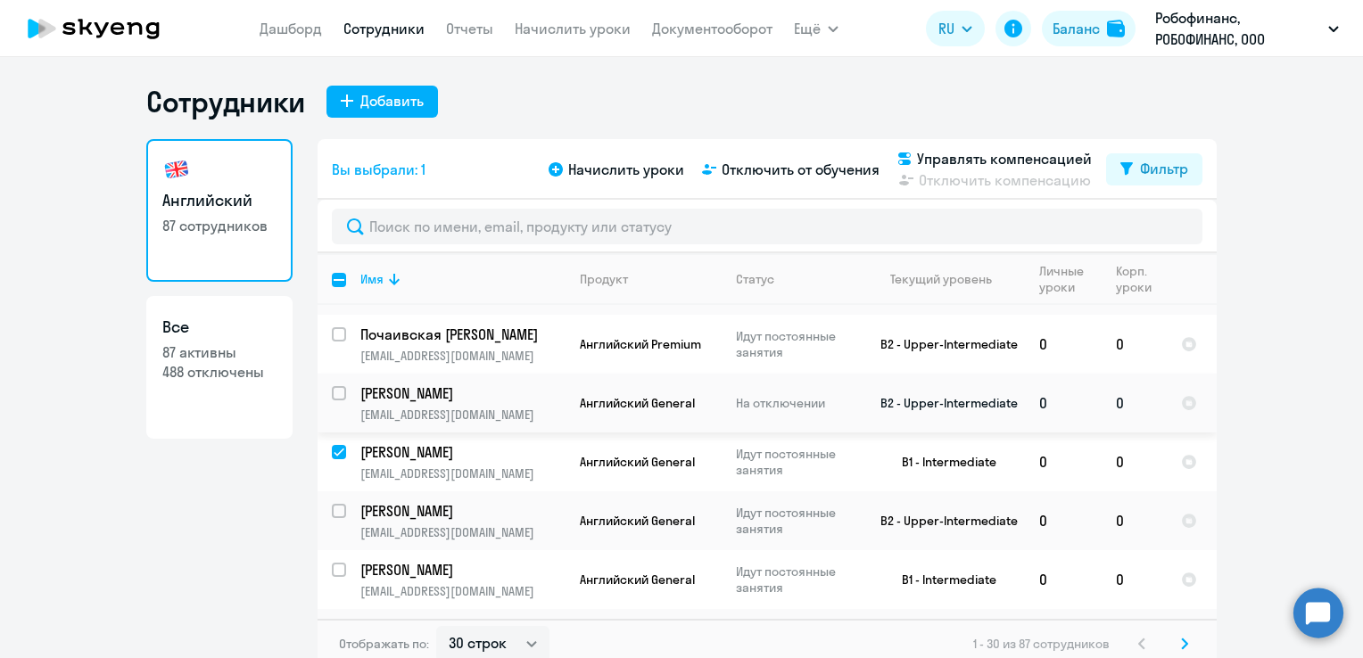
scroll to position [1427, 0]
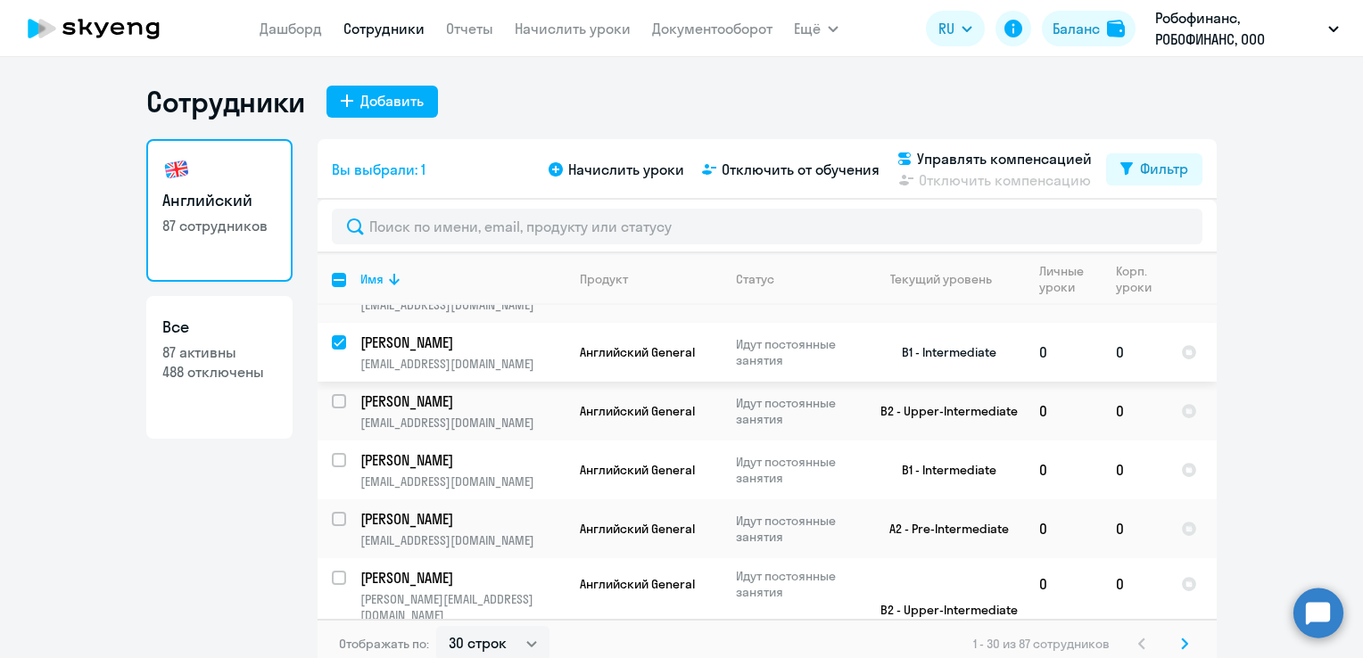
click at [332, 338] on input "deselect row 21237574" at bounding box center [350, 353] width 36 height 36
checkbox input "false"
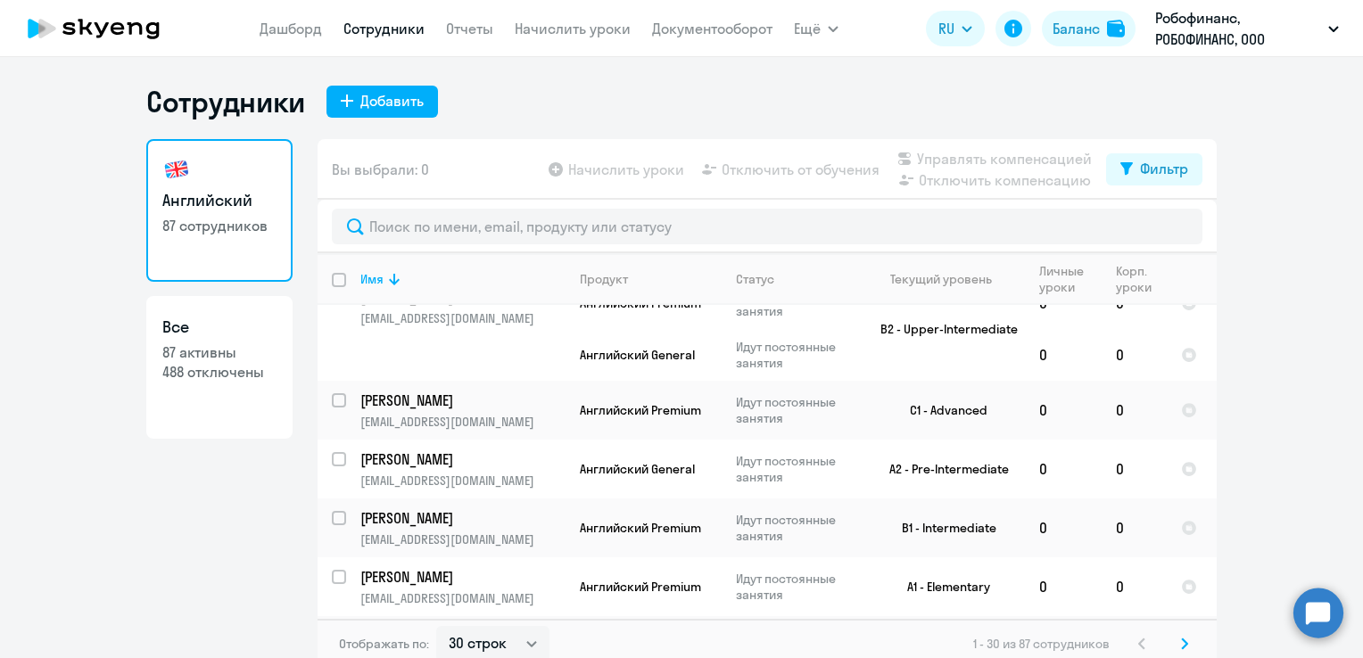
scroll to position [0, 0]
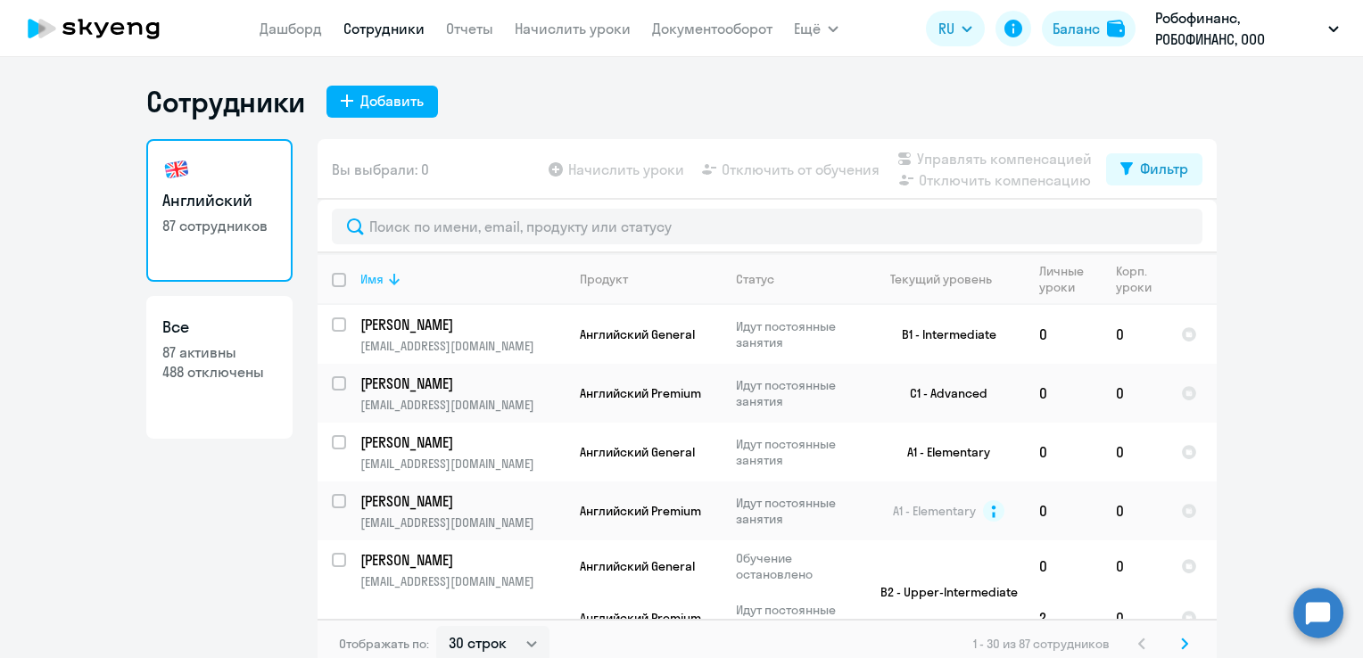
click at [372, 282] on div "Имя" at bounding box center [371, 279] width 23 height 16
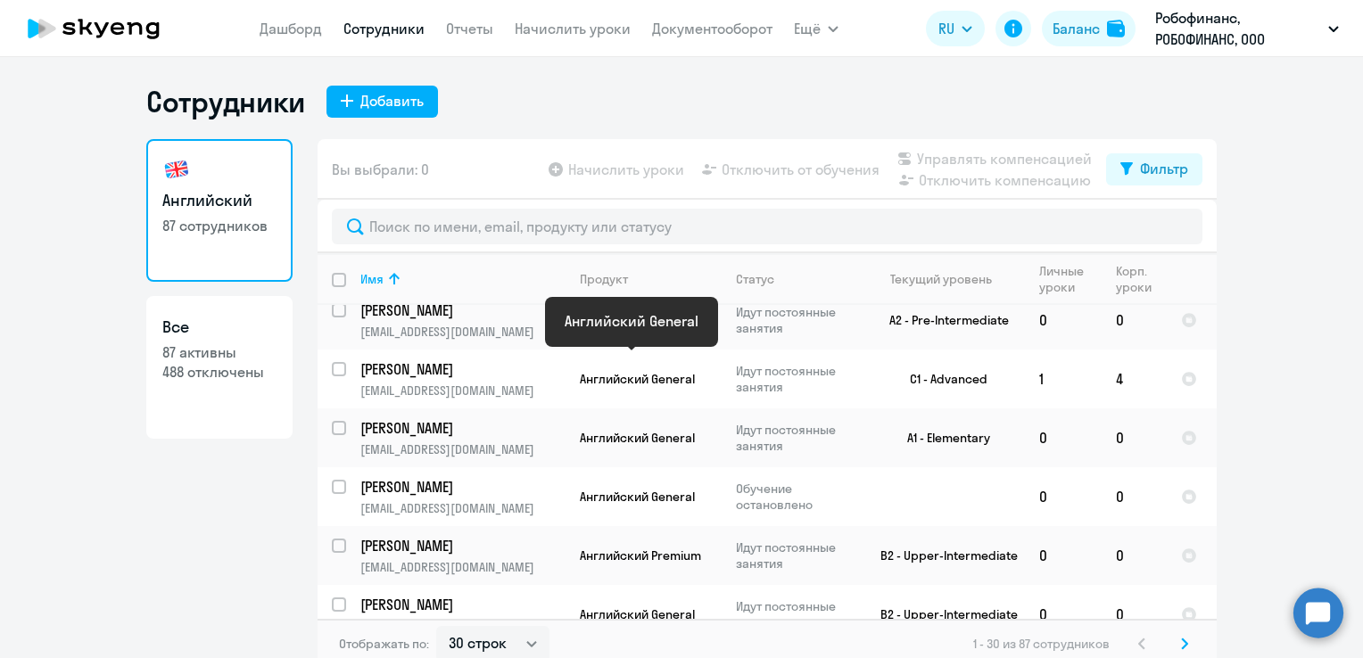
scroll to position [357, 0]
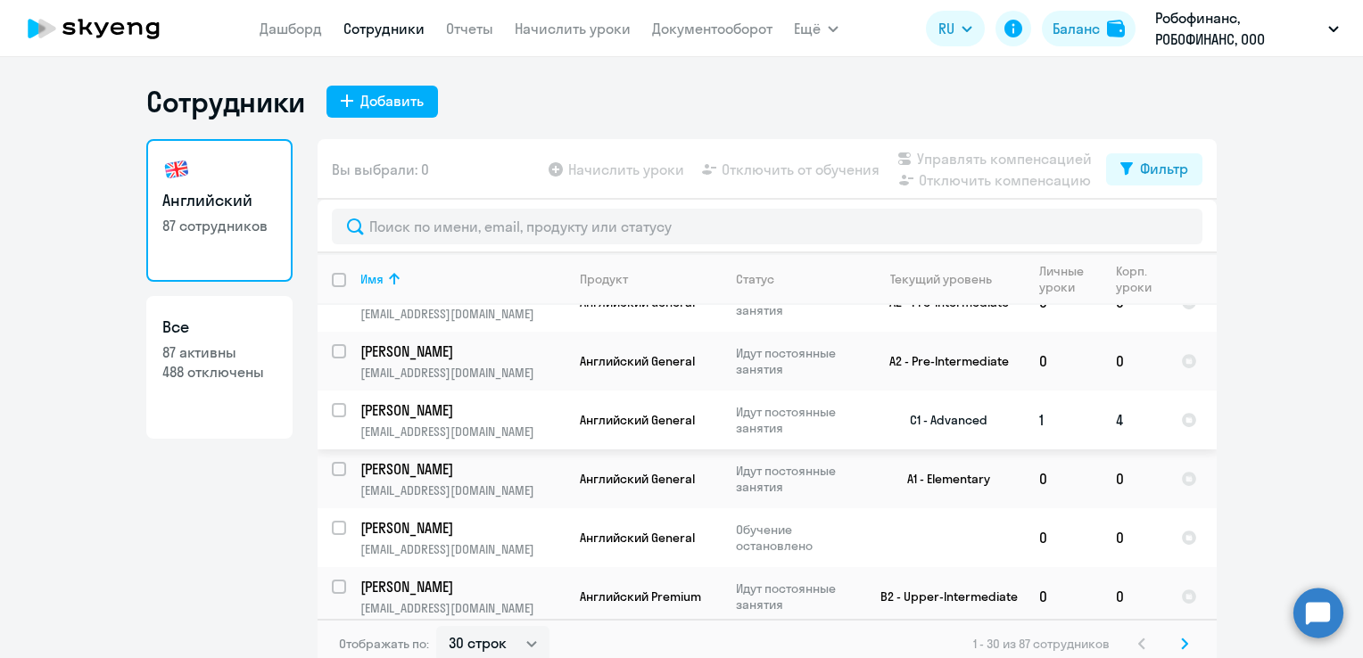
click at [472, 430] on p "[EMAIL_ADDRESS][DOMAIN_NAME]" at bounding box center [462, 432] width 204 height 16
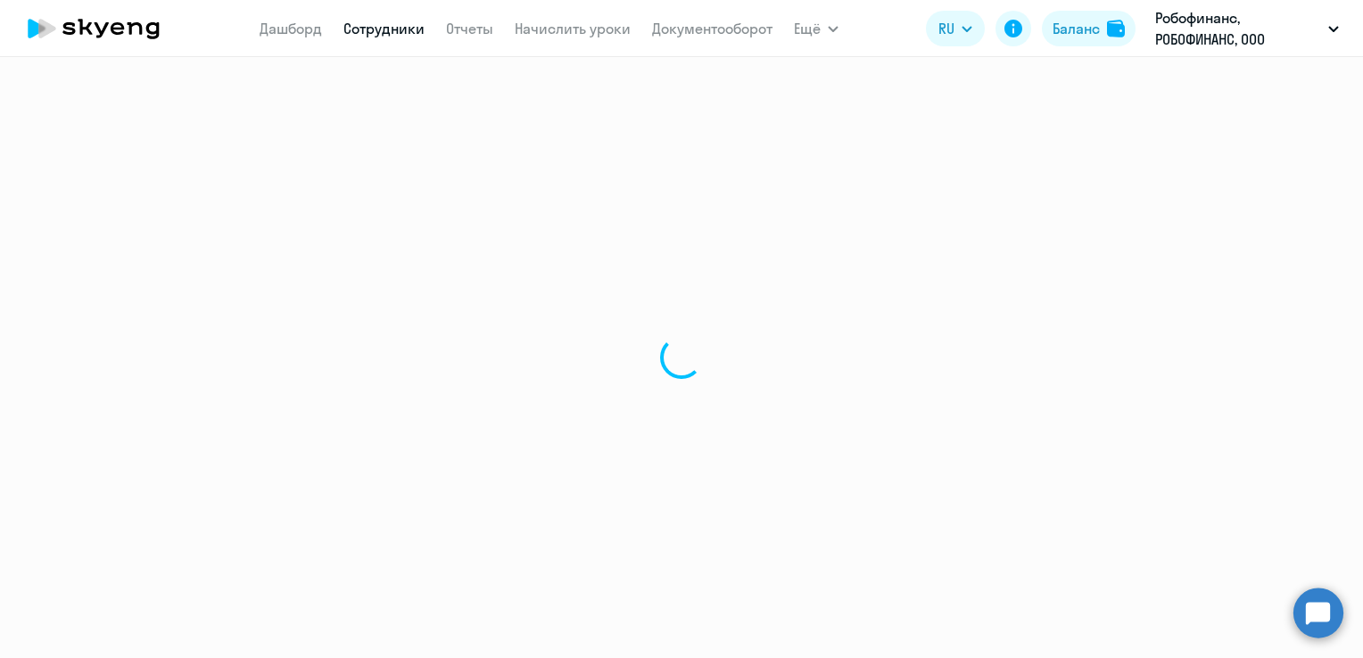
select select "english"
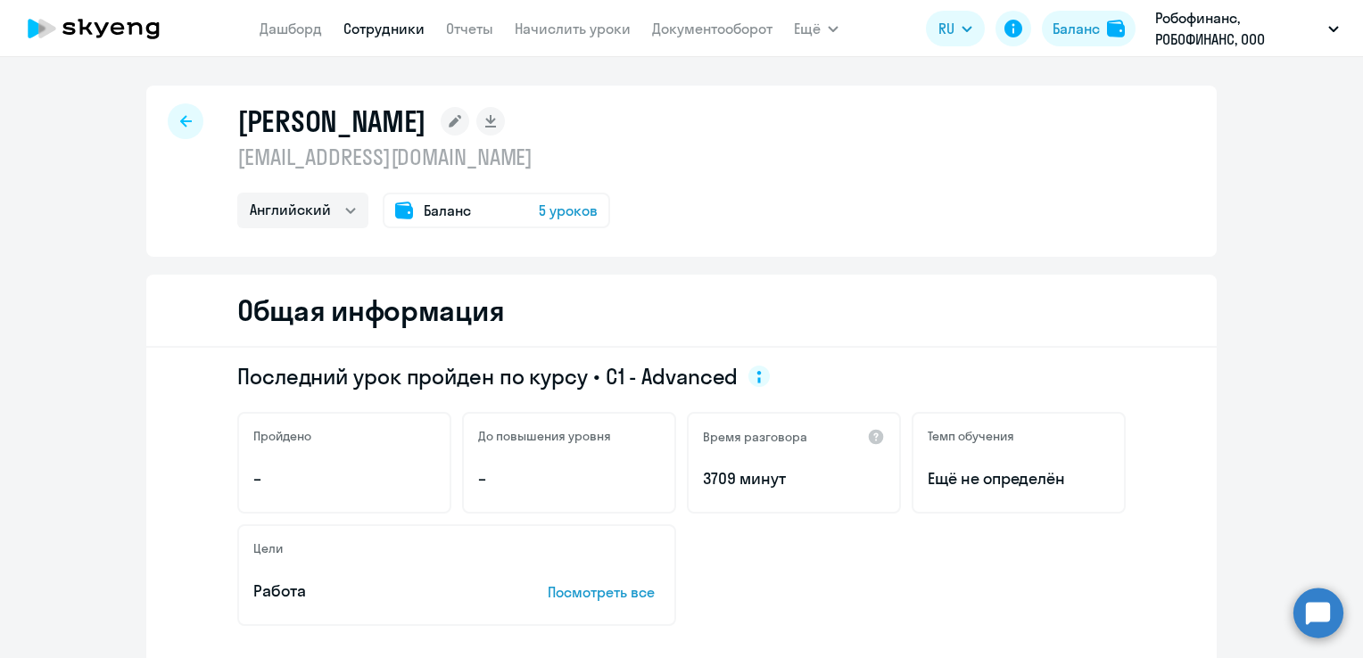
click at [168, 112] on div at bounding box center [186, 121] width 36 height 36
select select "30"
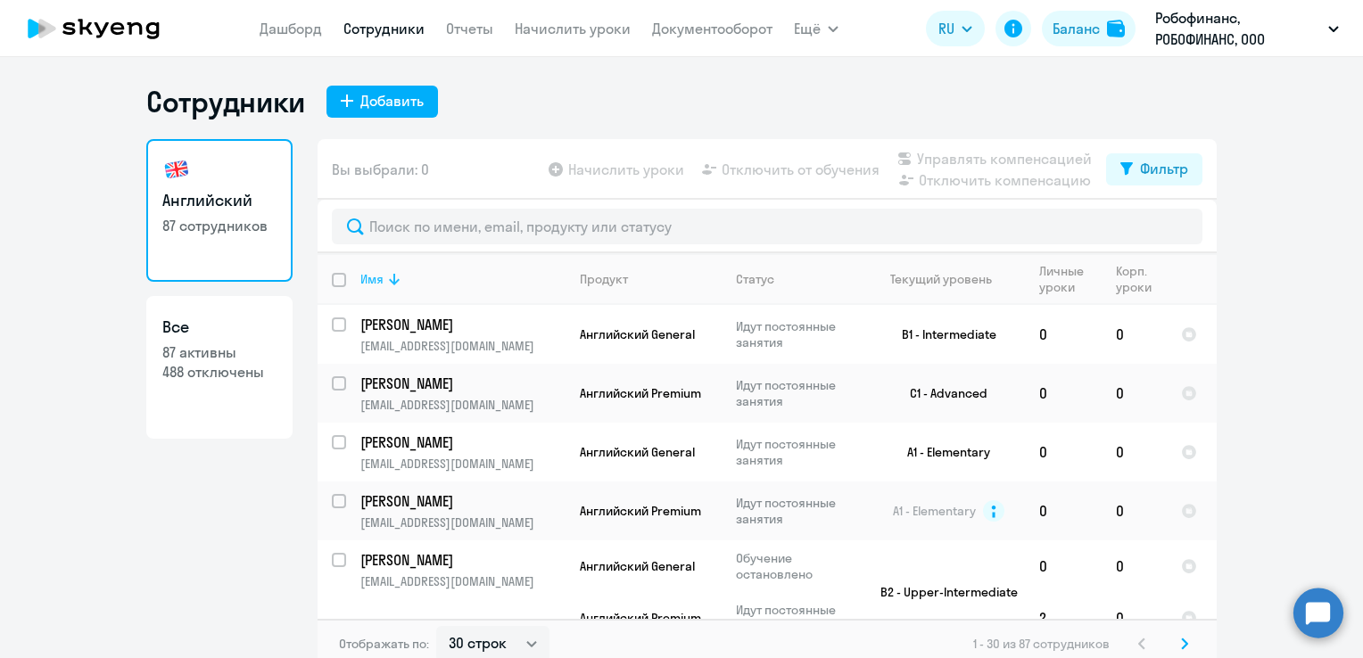
click at [369, 271] on div "Имя" at bounding box center [371, 279] width 23 height 16
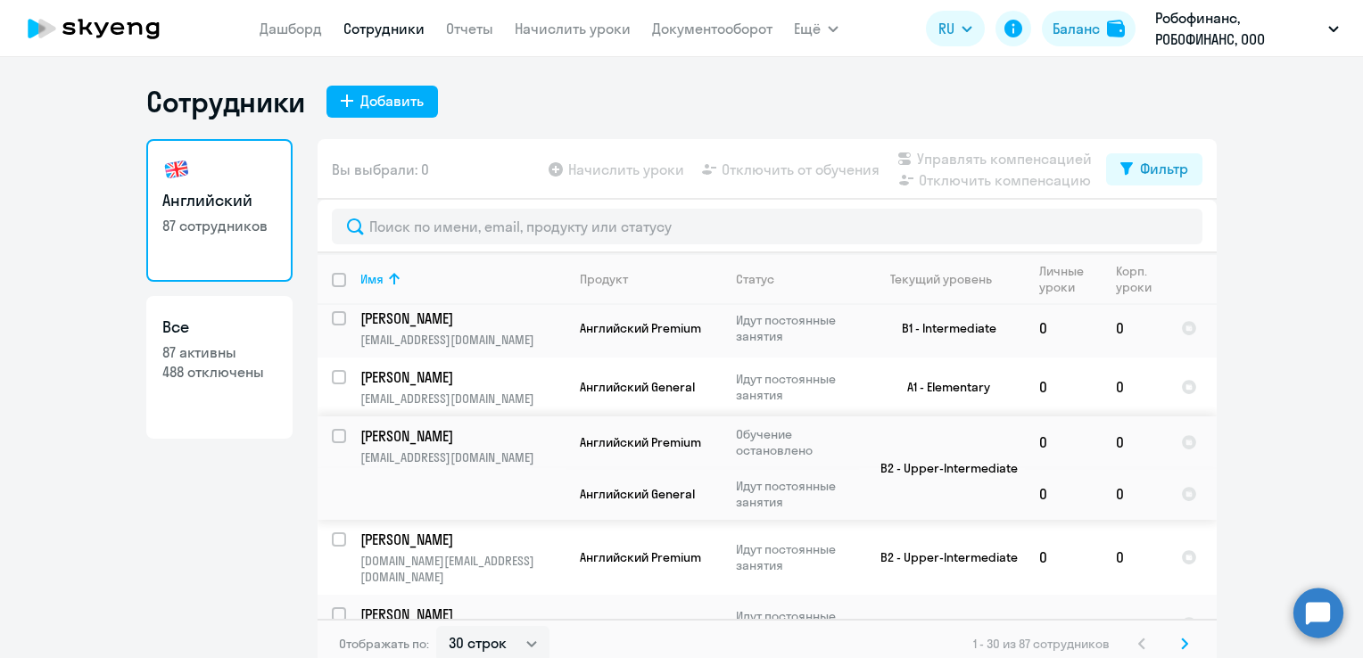
scroll to position [11, 0]
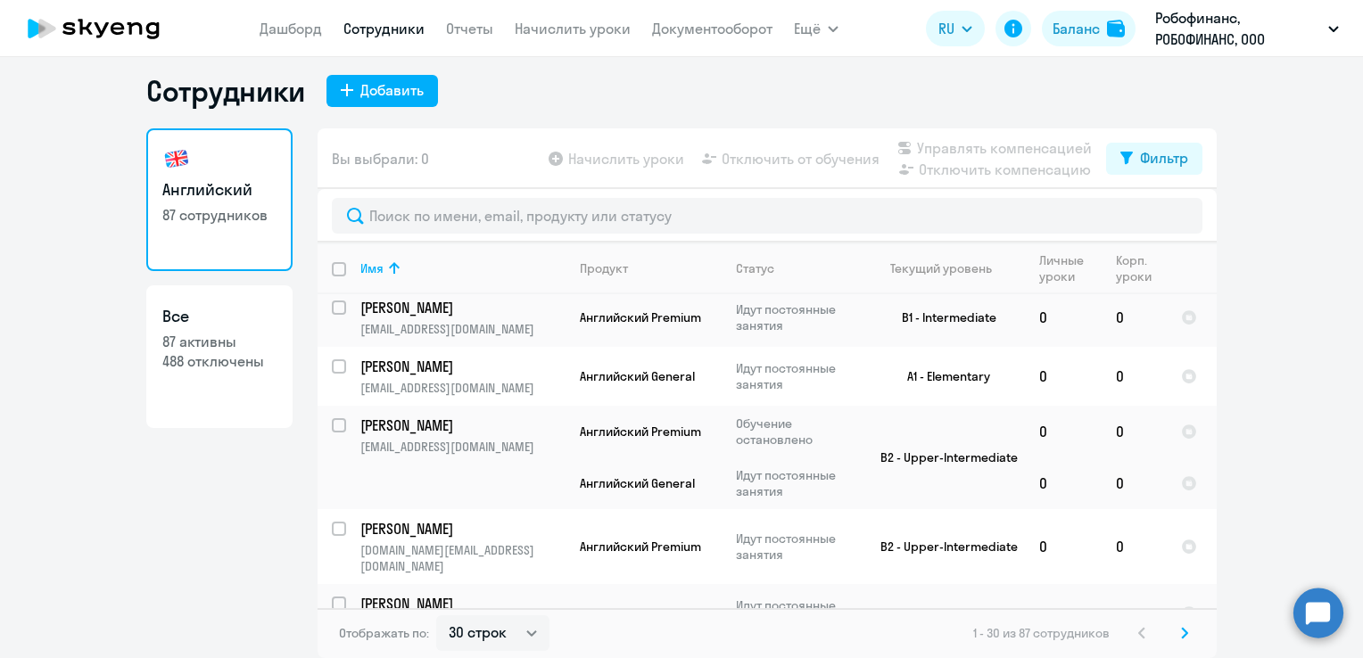
click at [1181, 637] on icon at bounding box center [1184, 633] width 7 height 12
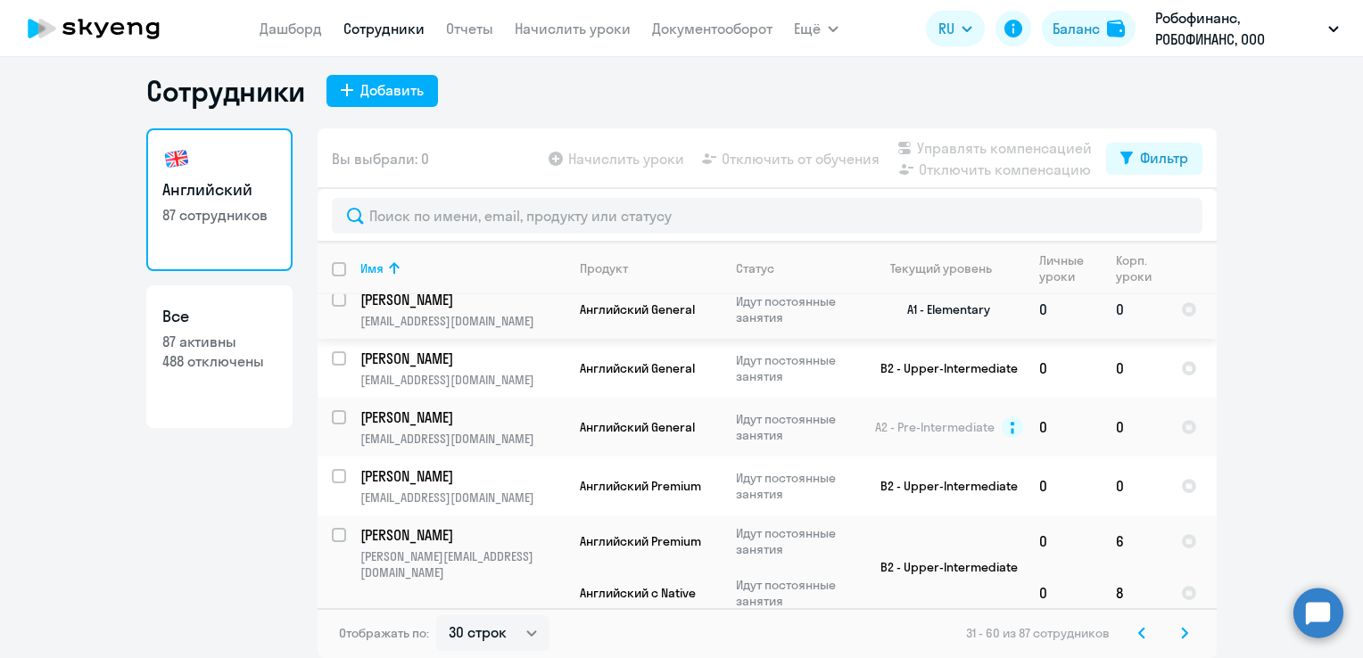
scroll to position [1509, 0]
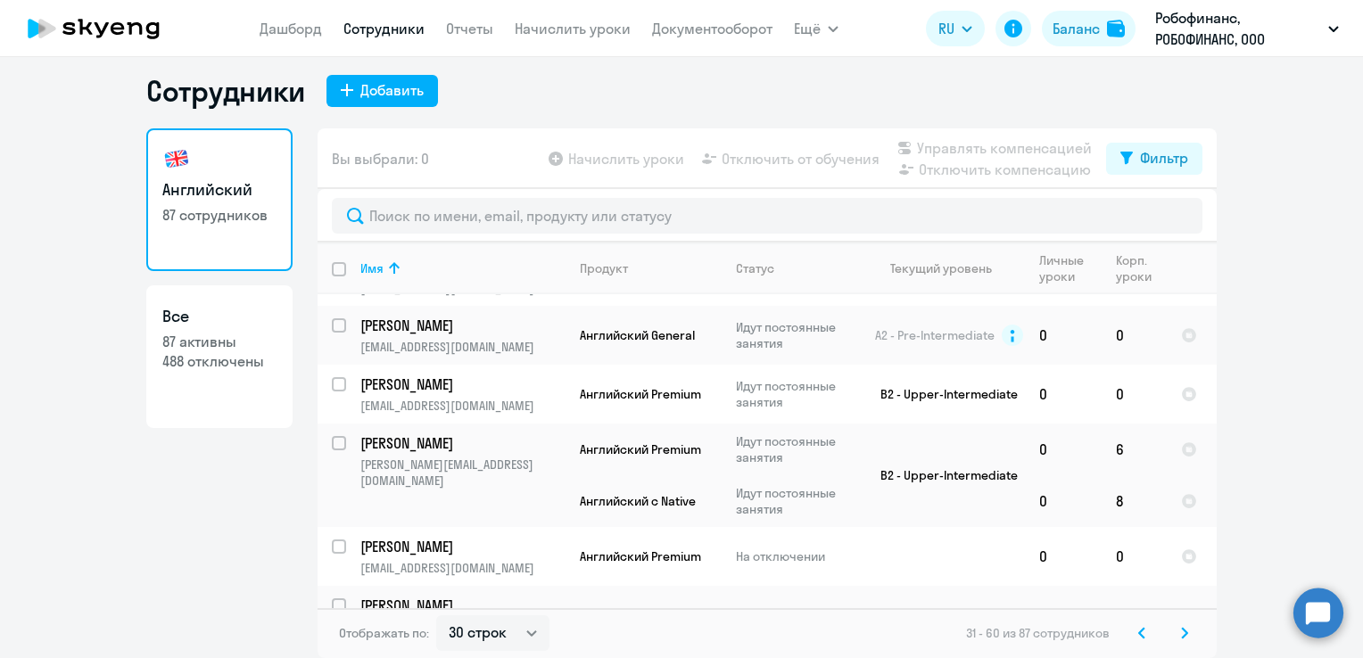
click at [1181, 631] on icon at bounding box center [1184, 633] width 7 height 12
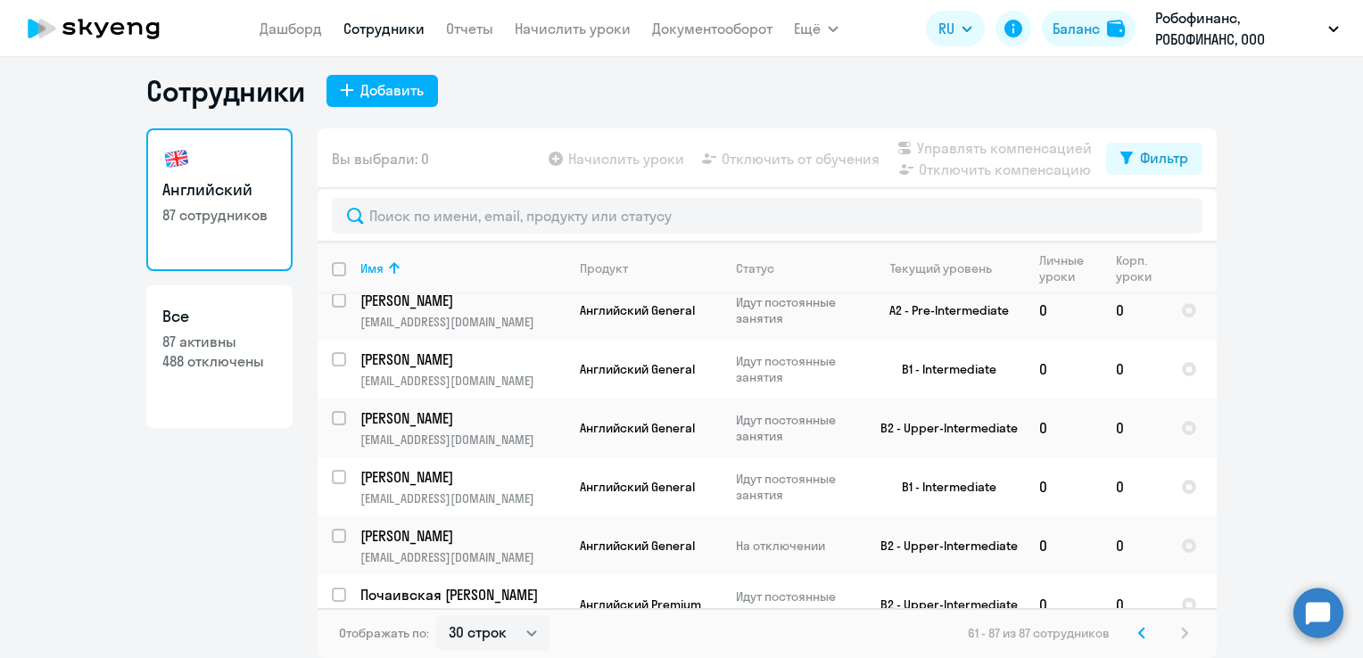
scroll to position [0, 0]
